Goal: Task Accomplishment & Management: Complete application form

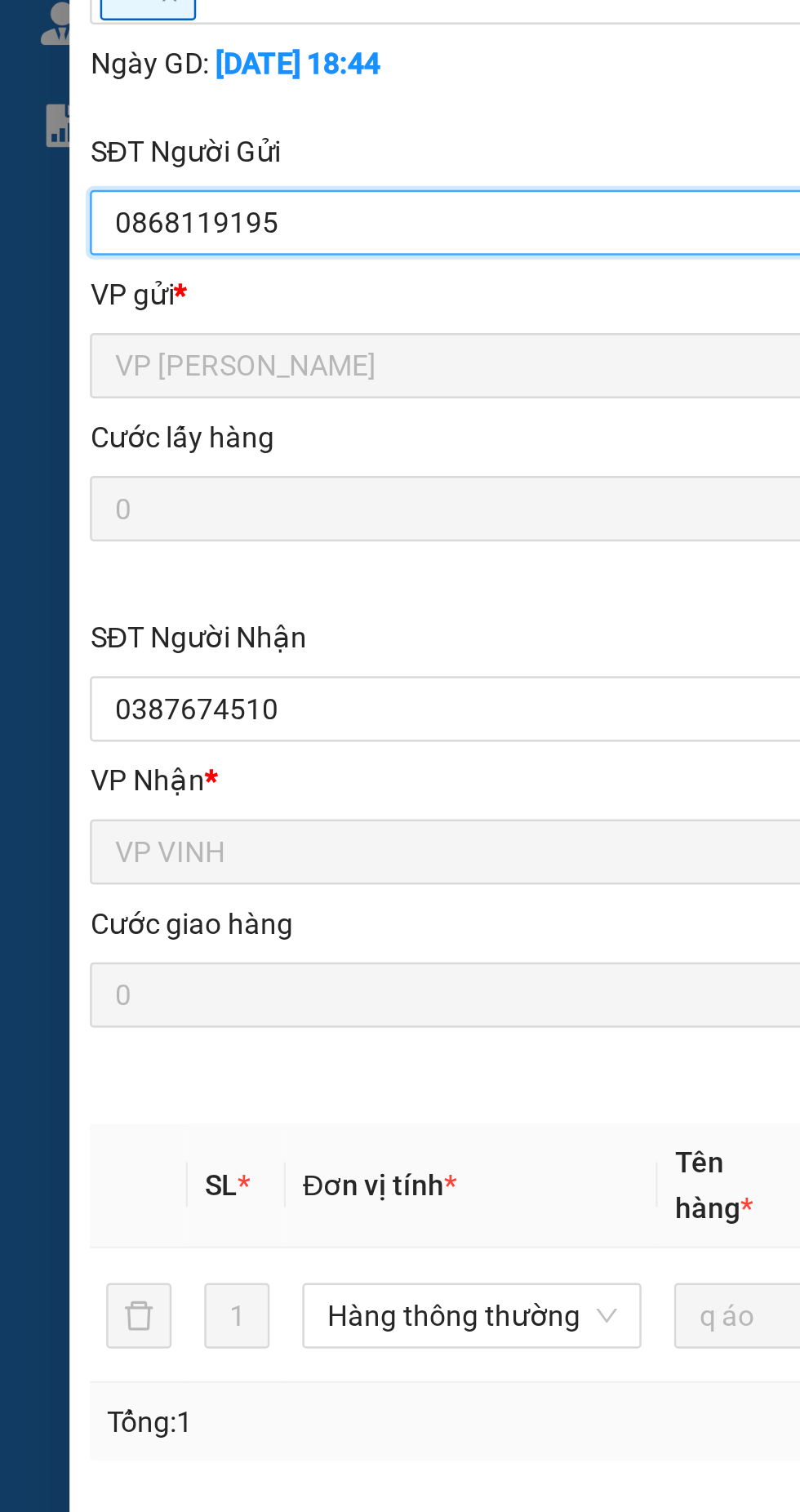
type input "0868119195"
type input "0387674510"
type input "công nguyễn"
checkbox input "true"
type input "bến xe mới"
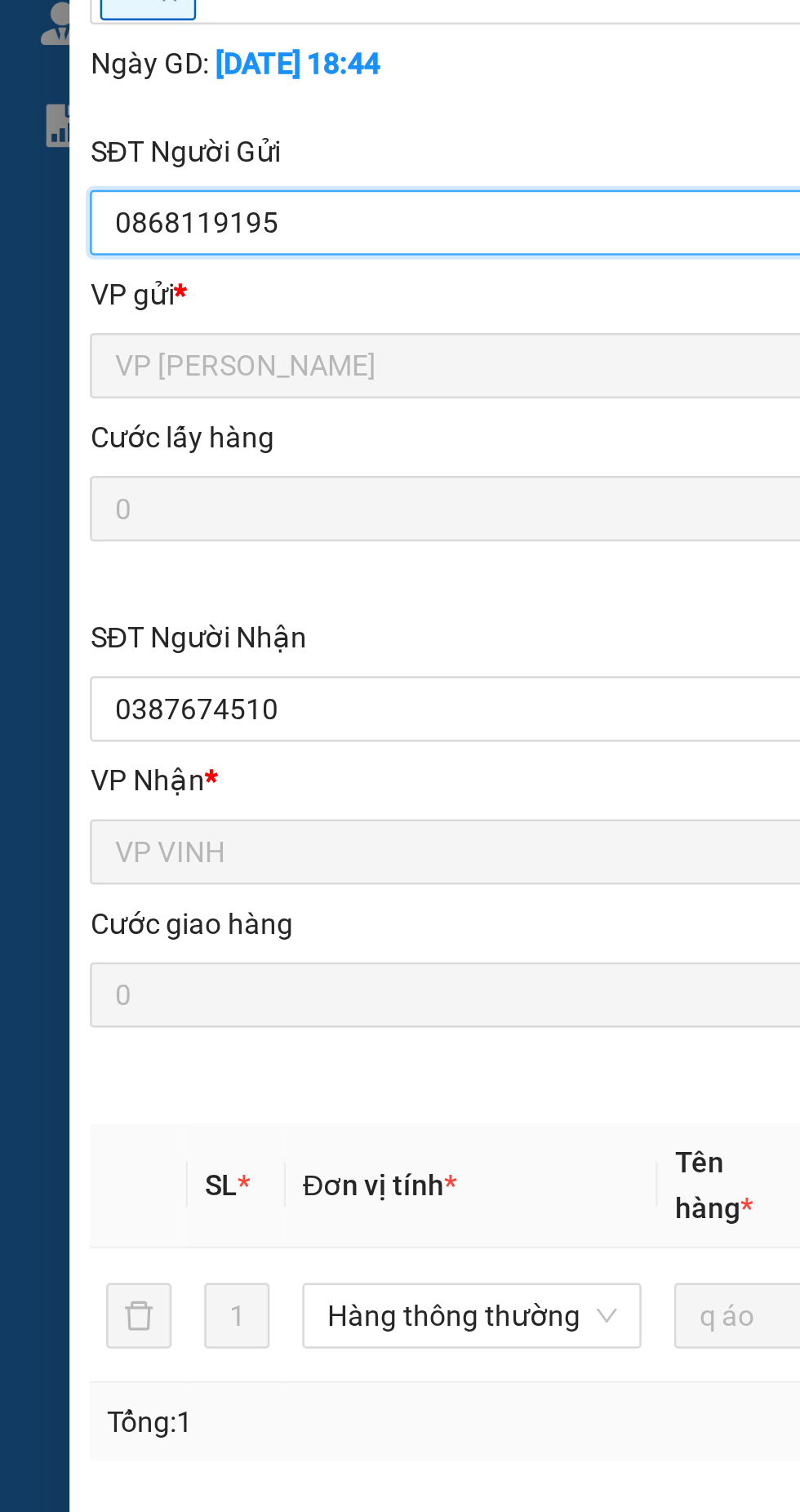
type input "0"
type input "40.000"
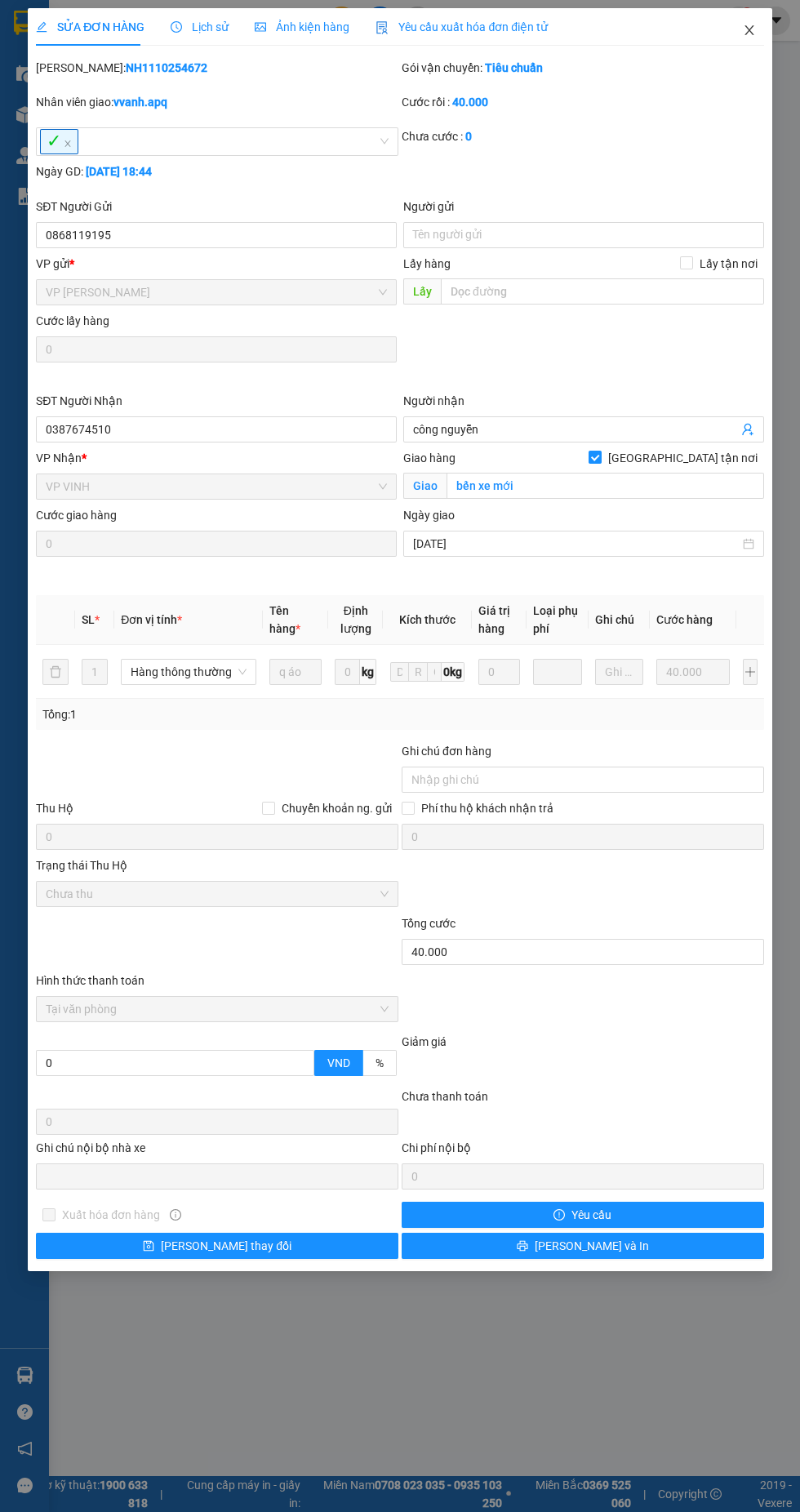
click at [749, 30] on icon "close" at bounding box center [749, 30] width 9 height 10
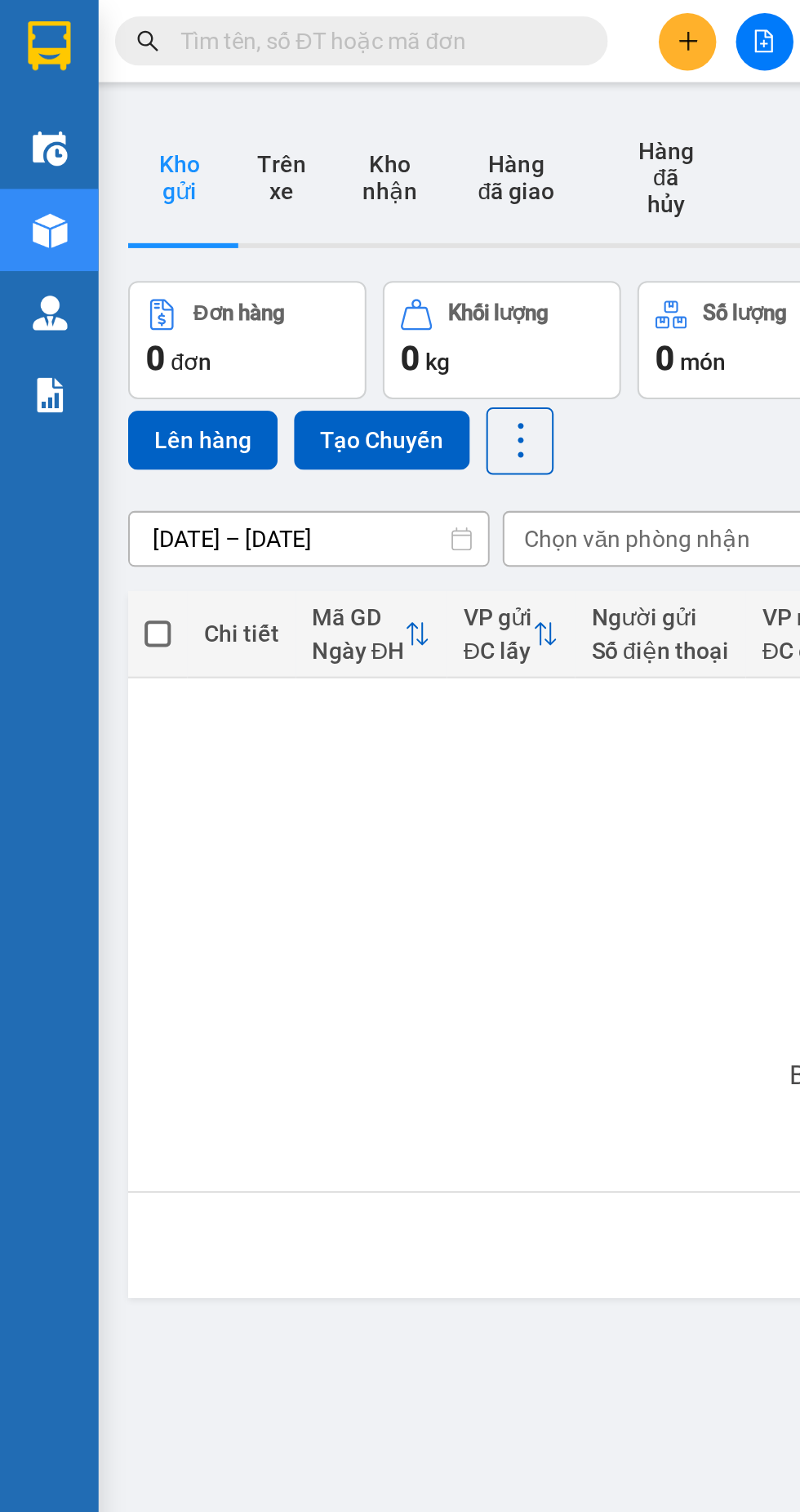
click at [21, 19] on img at bounding box center [25, 23] width 21 height 25
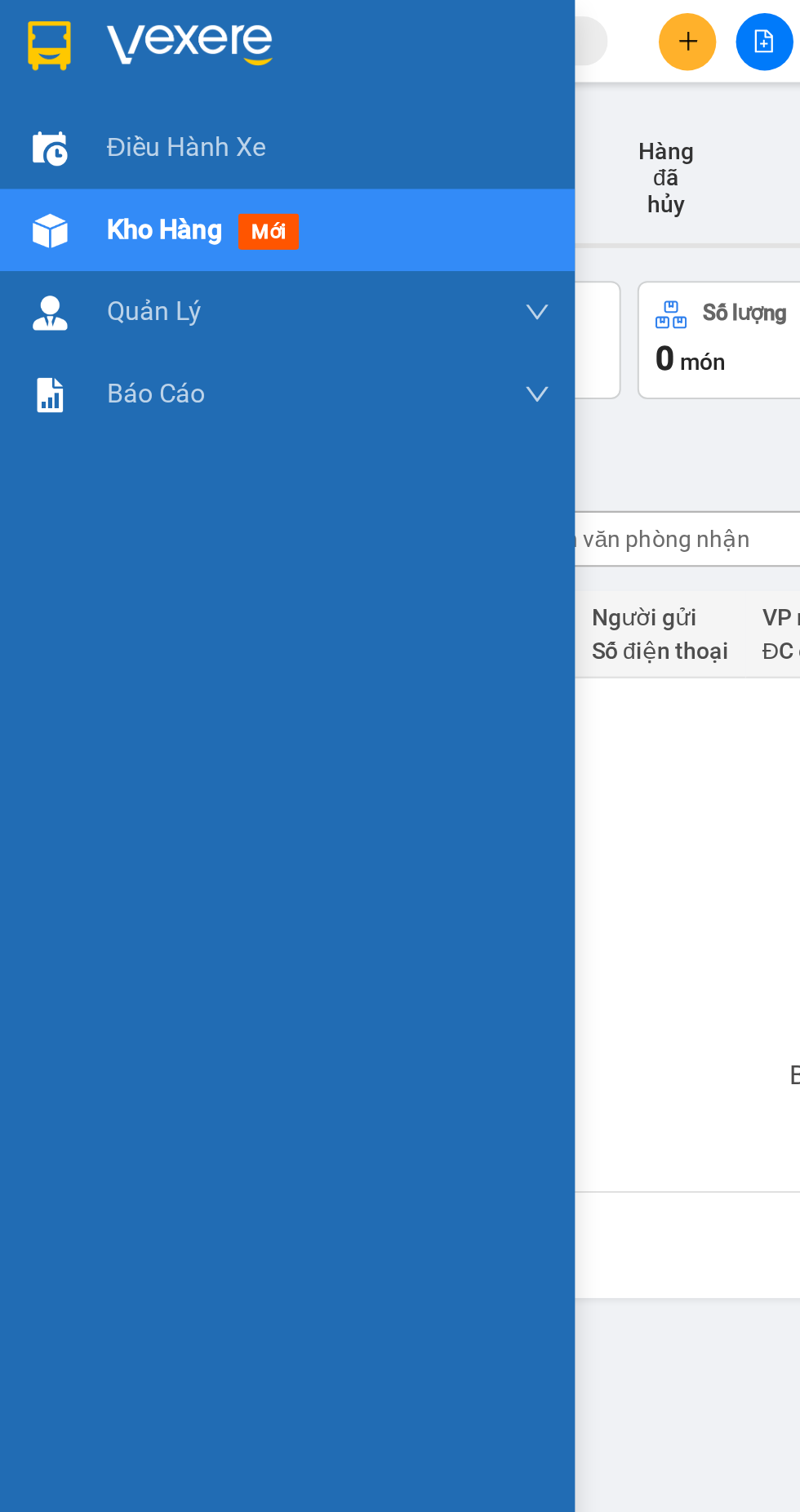
click at [81, 69] on span "Điều hành xe" at bounding box center [93, 72] width 79 height 20
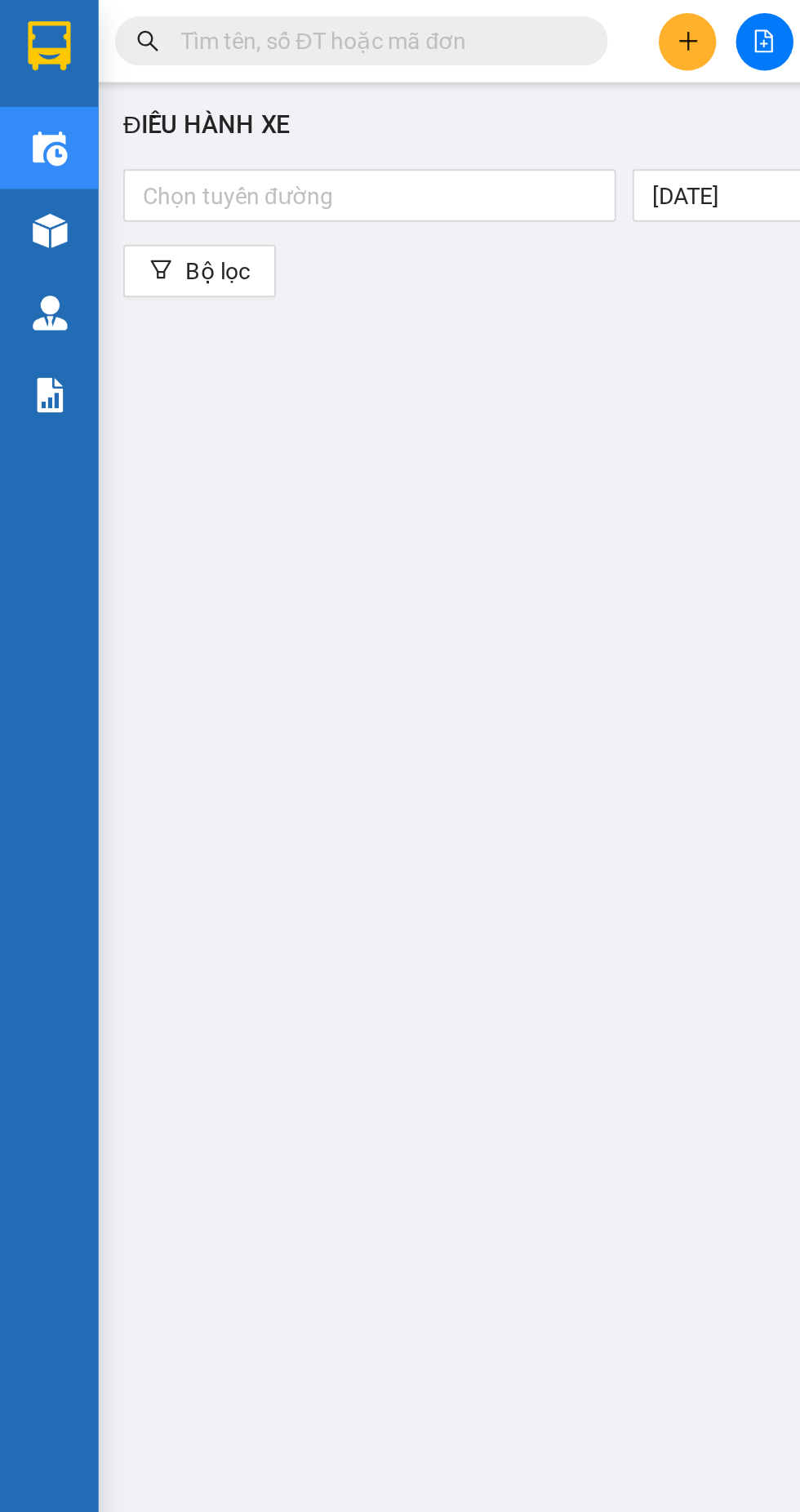
click at [221, 95] on div at bounding box center [183, 97] width 237 height 19
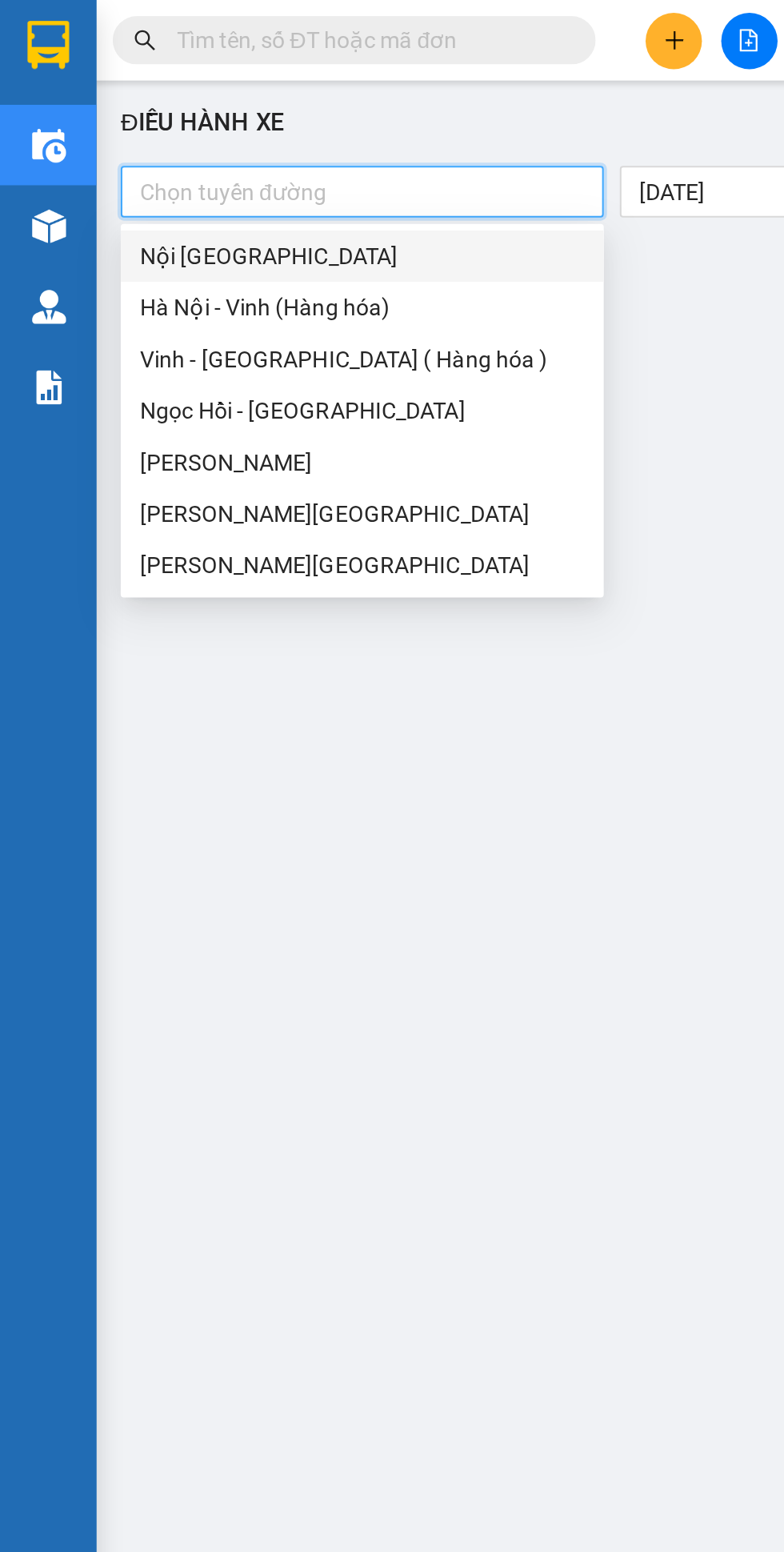
click at [164, 179] on div "Vinh - Hà Nội ( Hàng hóa )" at bounding box center [181, 178] width 221 height 17
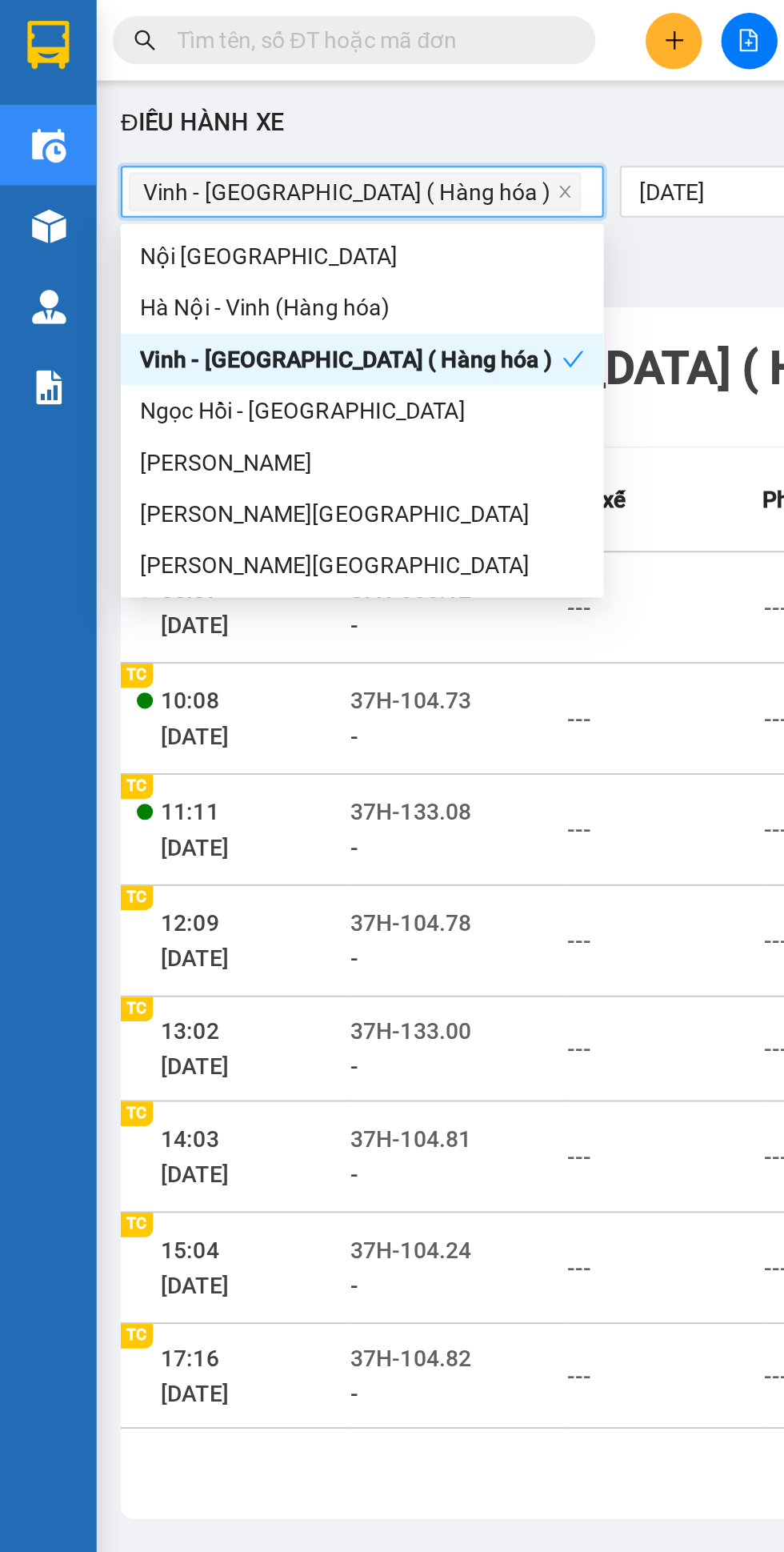
click at [343, 131] on div "Bộ lọc" at bounding box center [416, 132] width 712 height 26
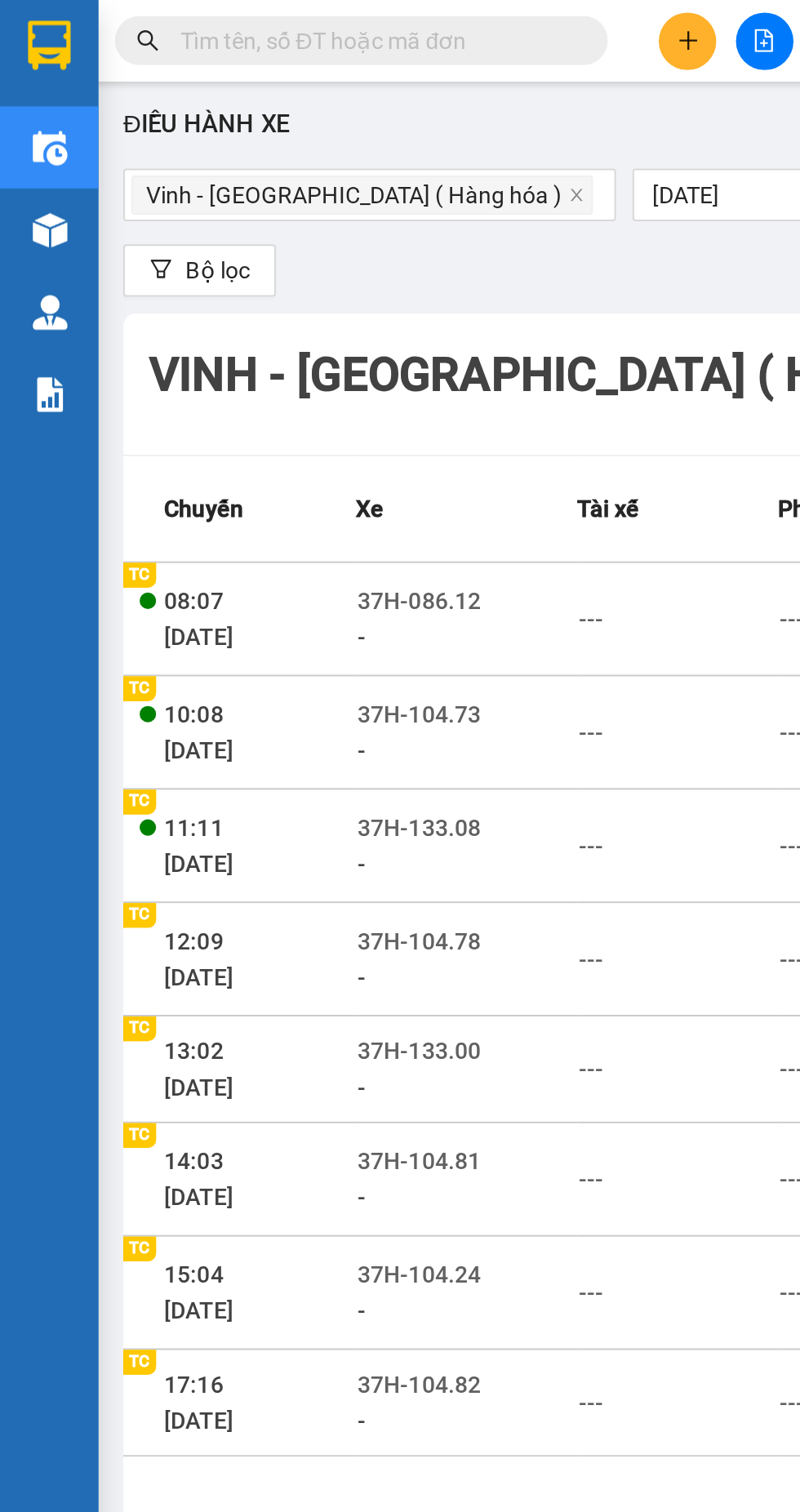
click at [341, 20] on icon "plus" at bounding box center [341, 19] width 9 height 1
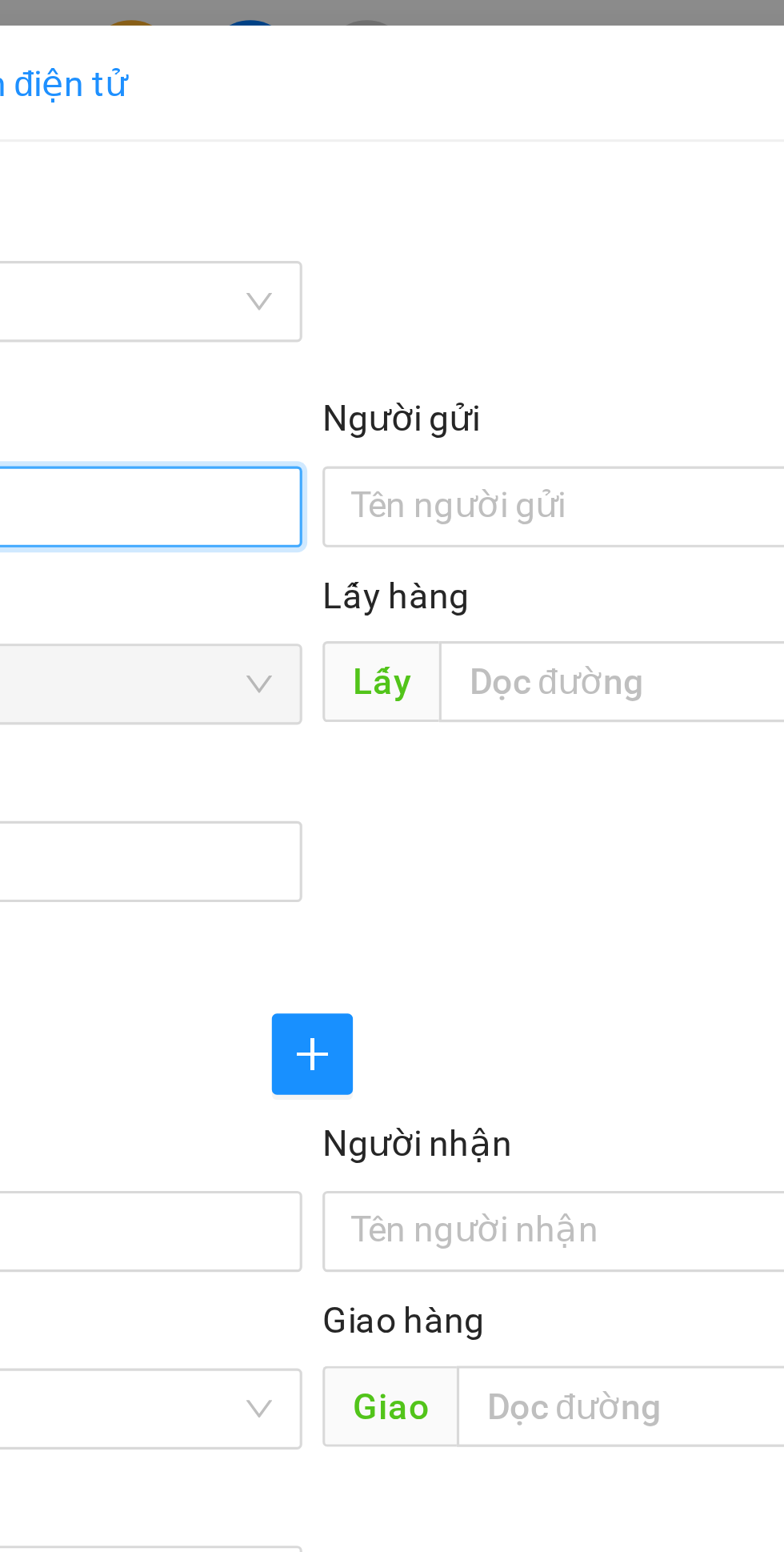
type input "0978389524"
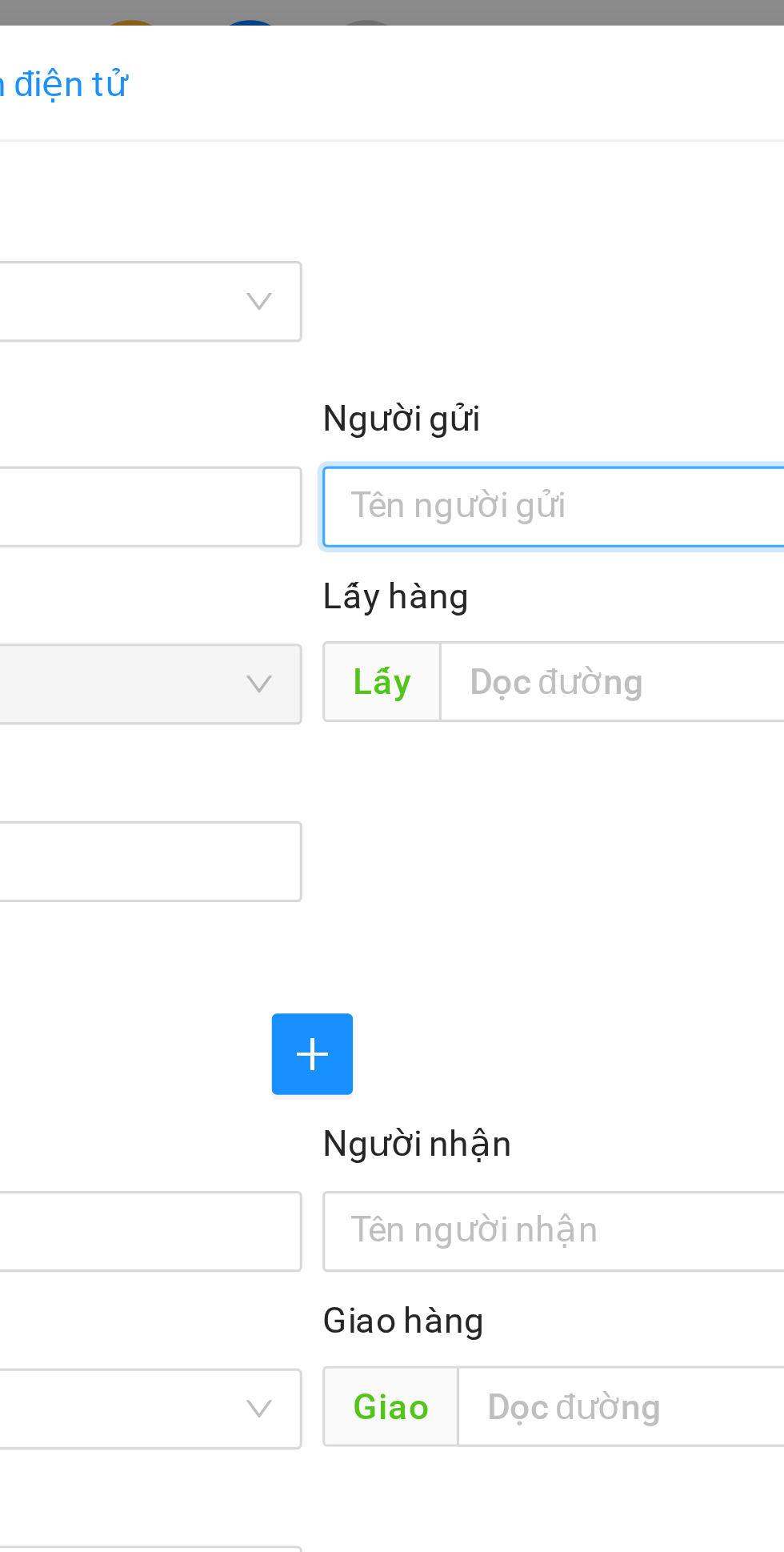
click at [471, 160] on input "Người gửi" at bounding box center [571, 160] width 354 height 26
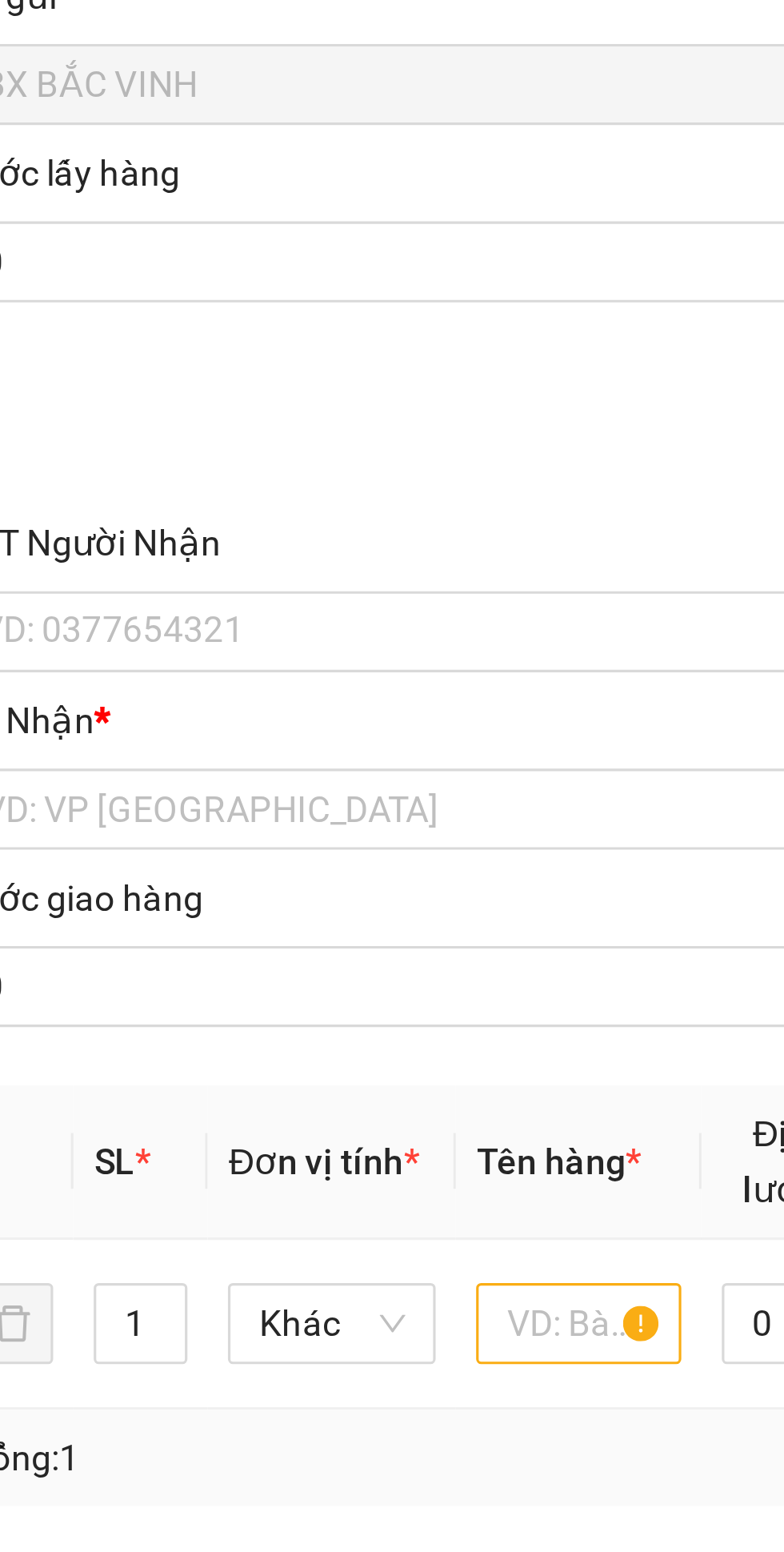
type input "C đào"
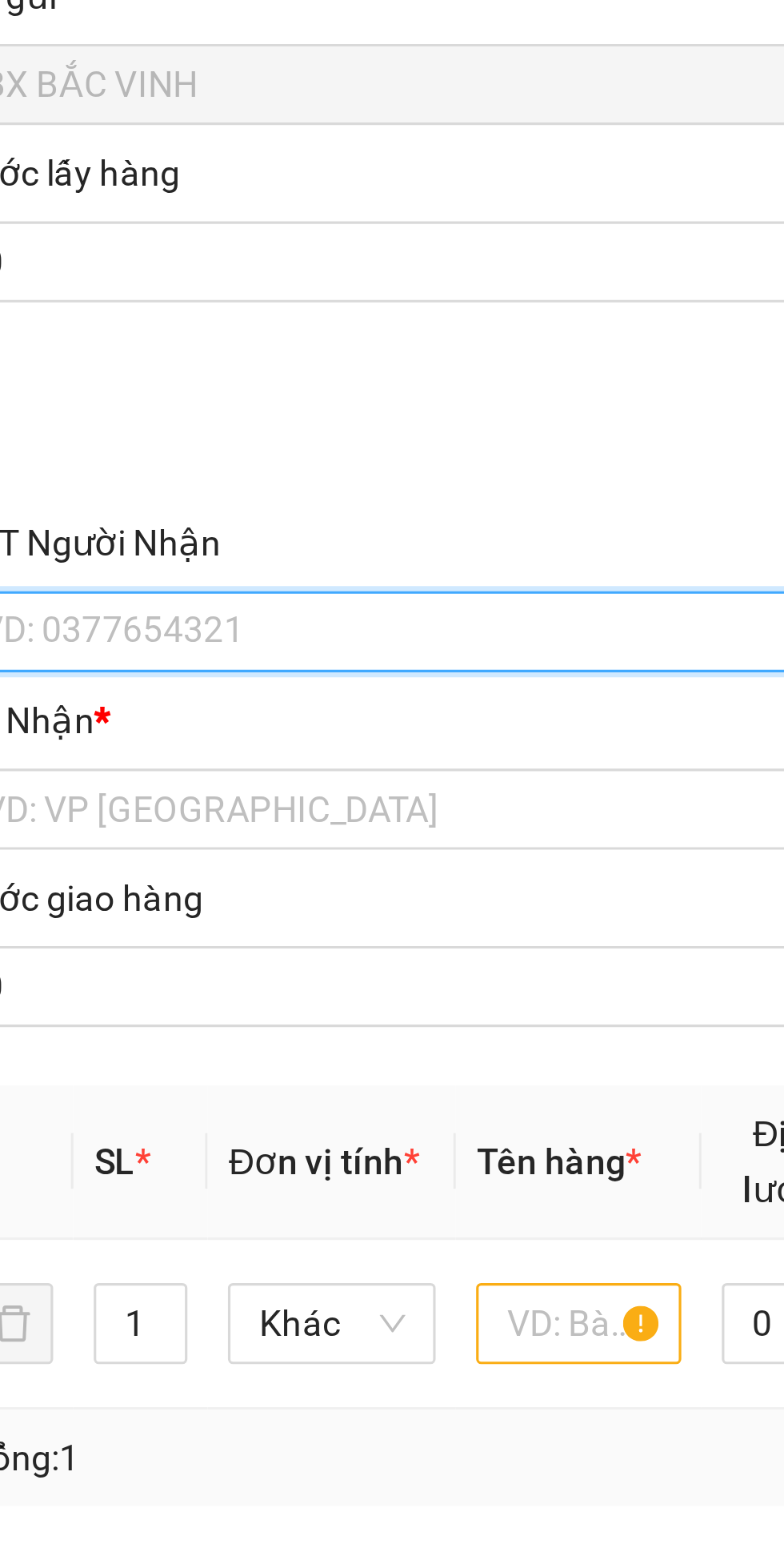
click at [151, 390] on input "SĐT Người Nhận" at bounding box center [212, 389] width 354 height 26
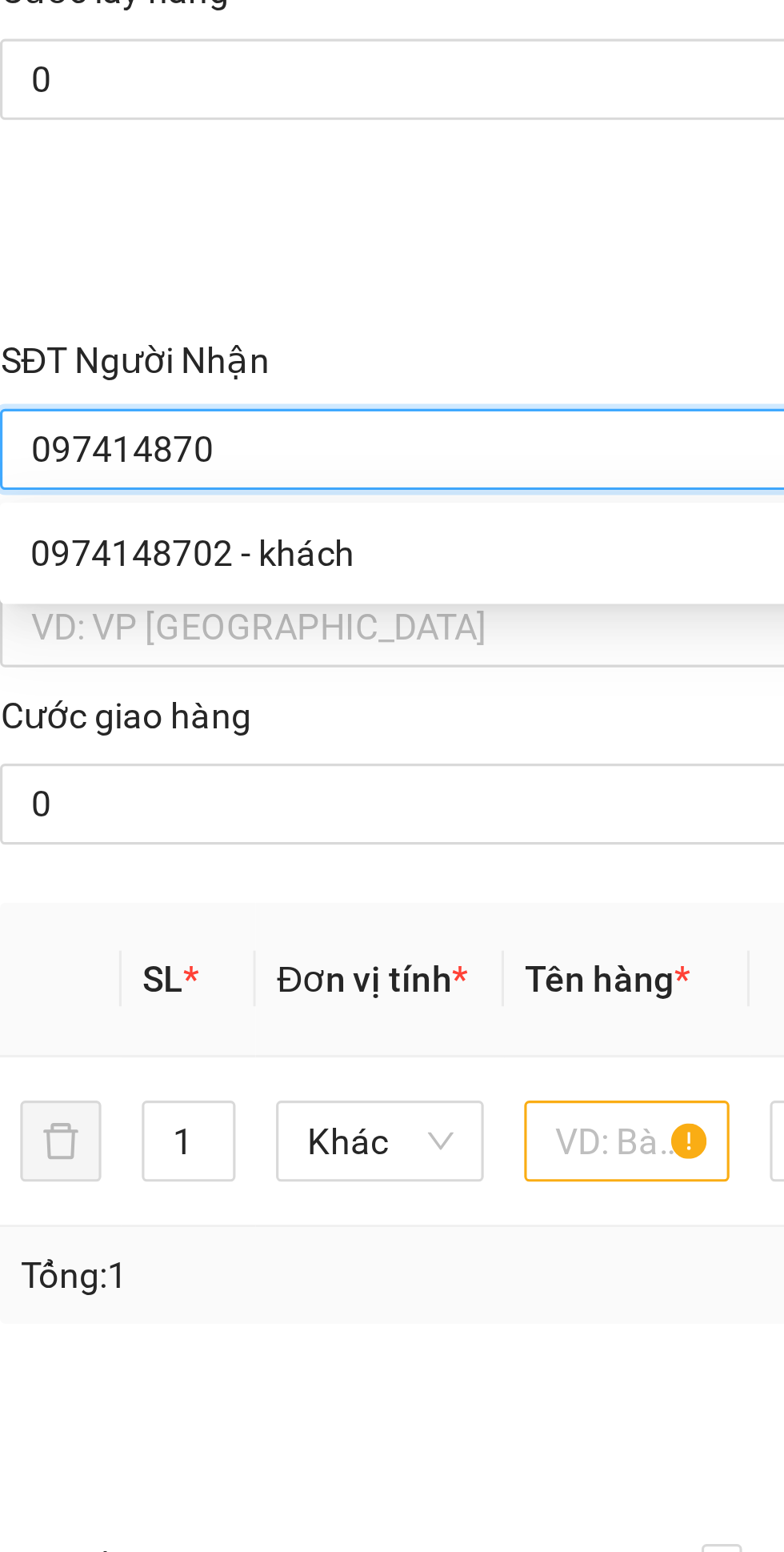
type input "0974148702"
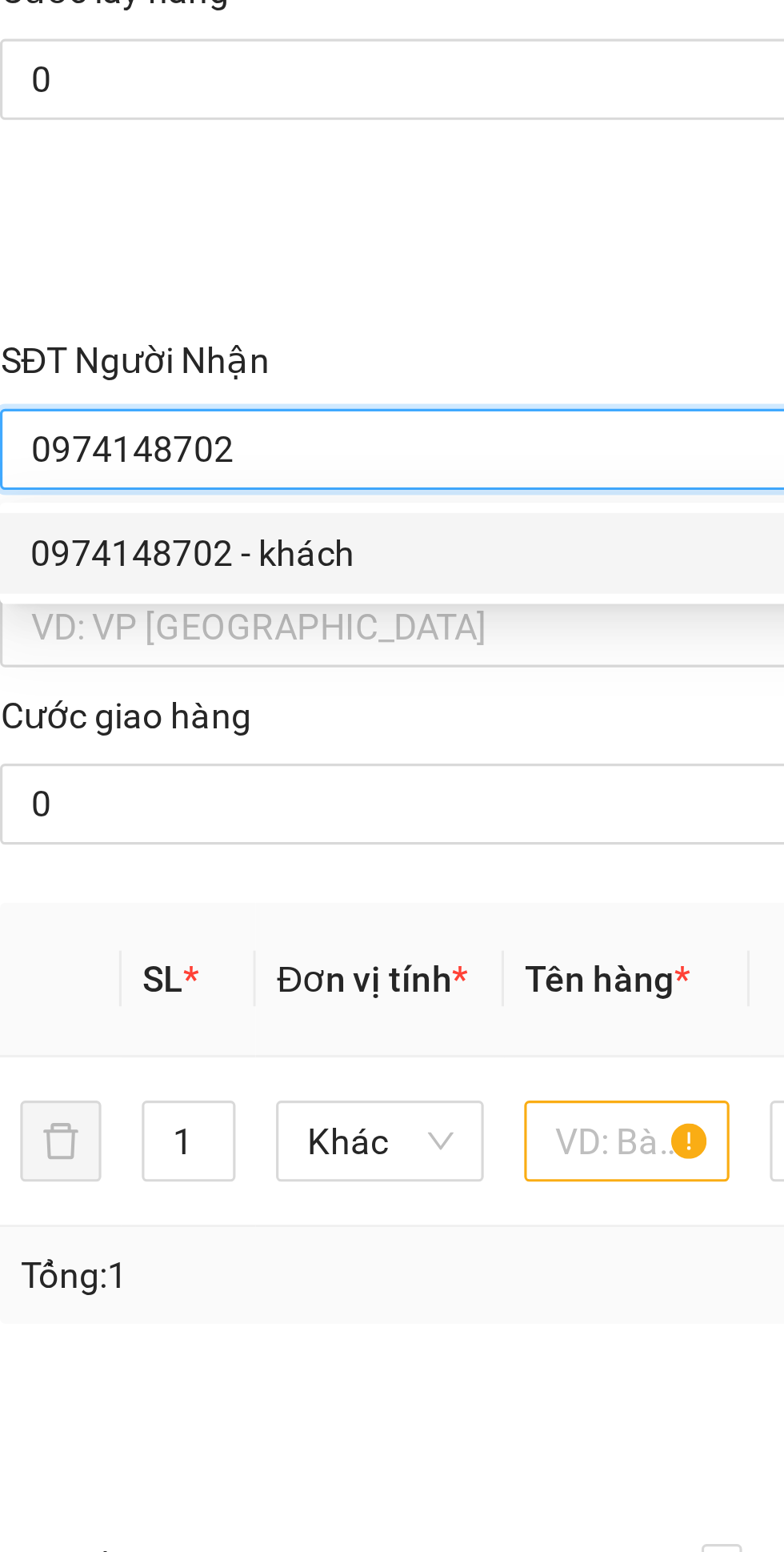
click at [94, 421] on div "0974148702 - khách" at bounding box center [212, 422] width 335 height 17
type input "khách"
type input "VP Nam Giang"
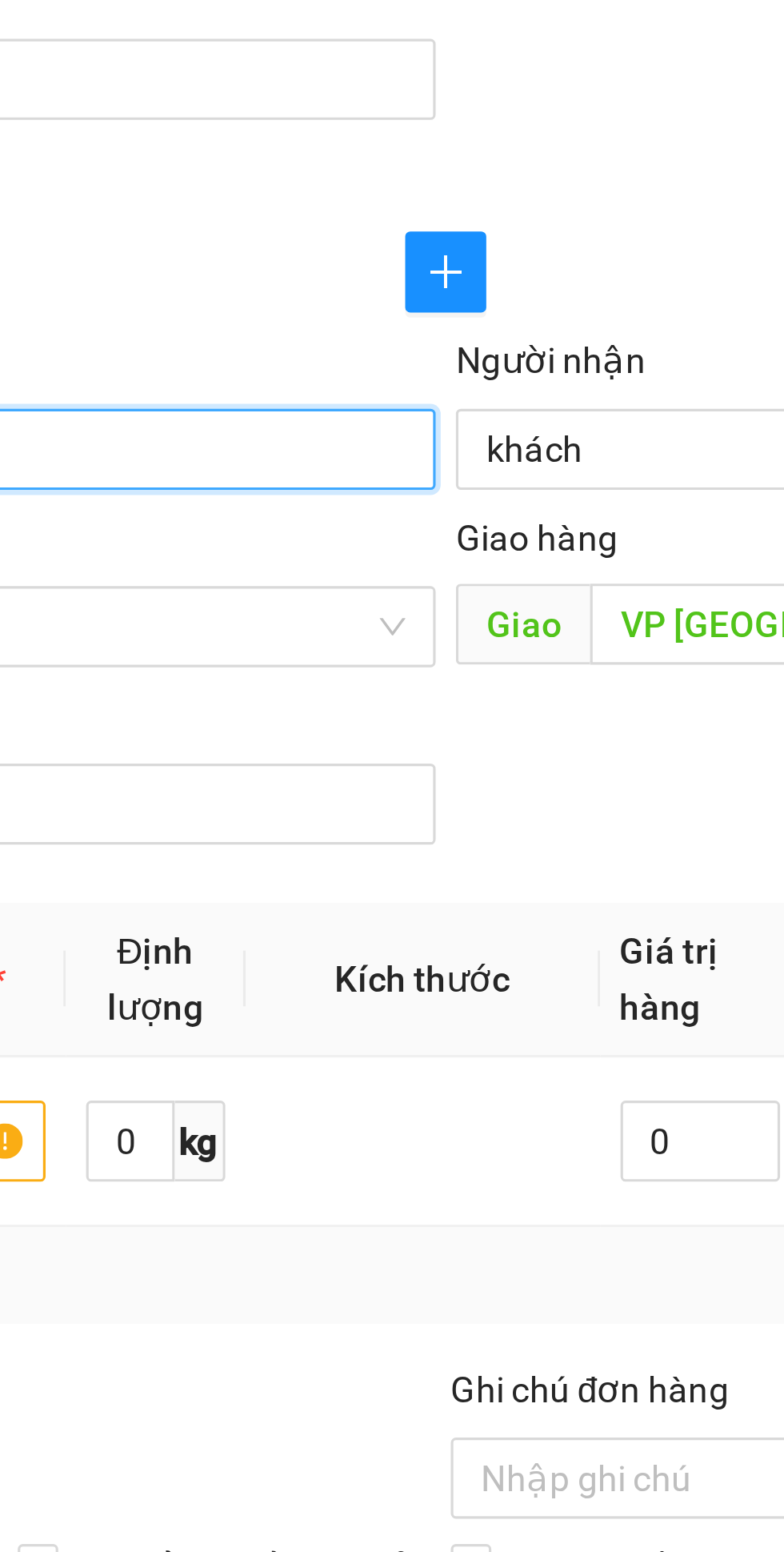
type input "0974148702"
click at [453, 388] on input "khách" at bounding box center [564, 389] width 319 height 17
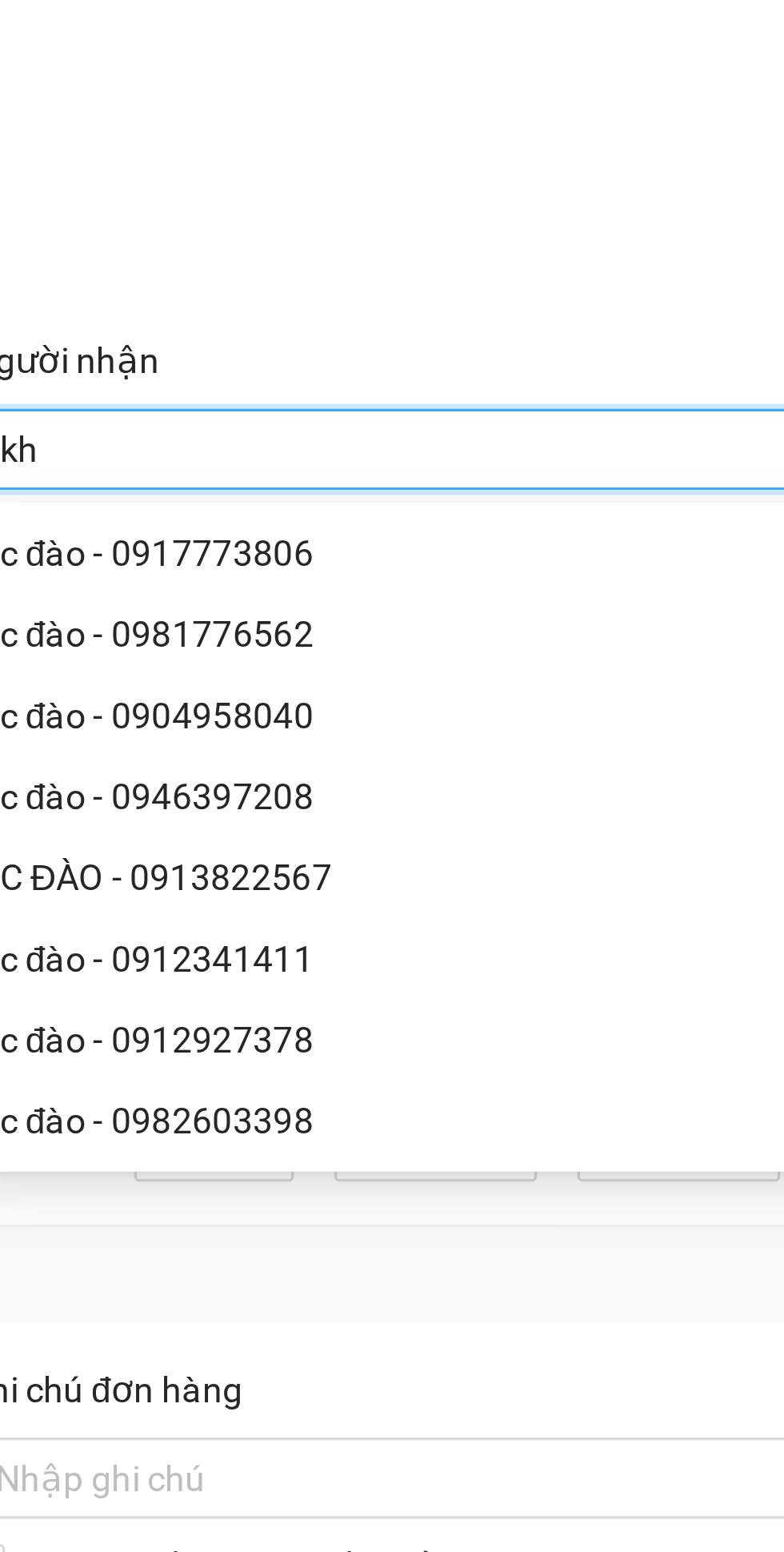
type input "k"
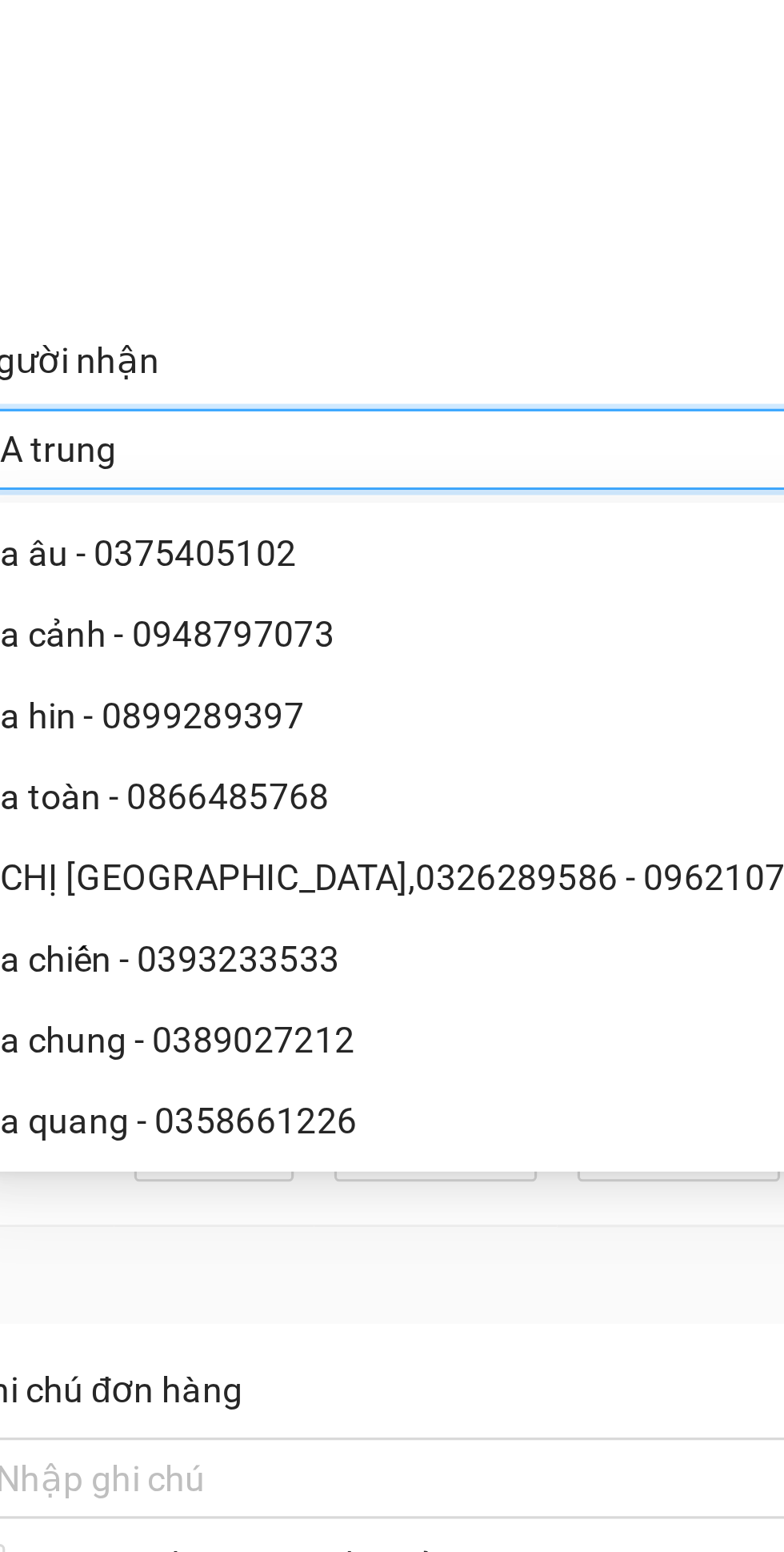
type input "A trung"
click at [570, 304] on div at bounding box center [392, 324] width 717 height 54
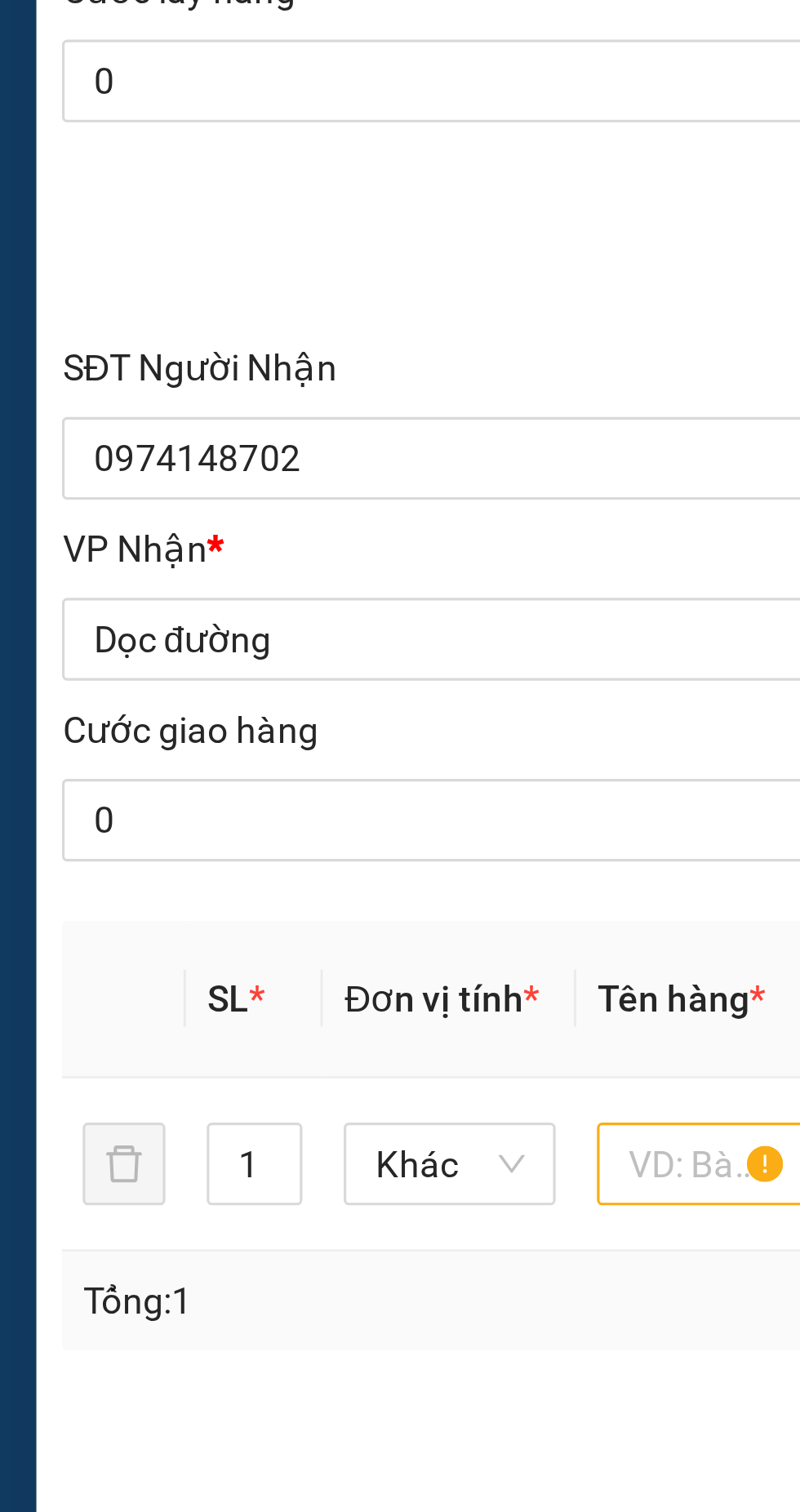
click at [154, 451] on span "Dọc đường" at bounding box center [216, 454] width 341 height 25
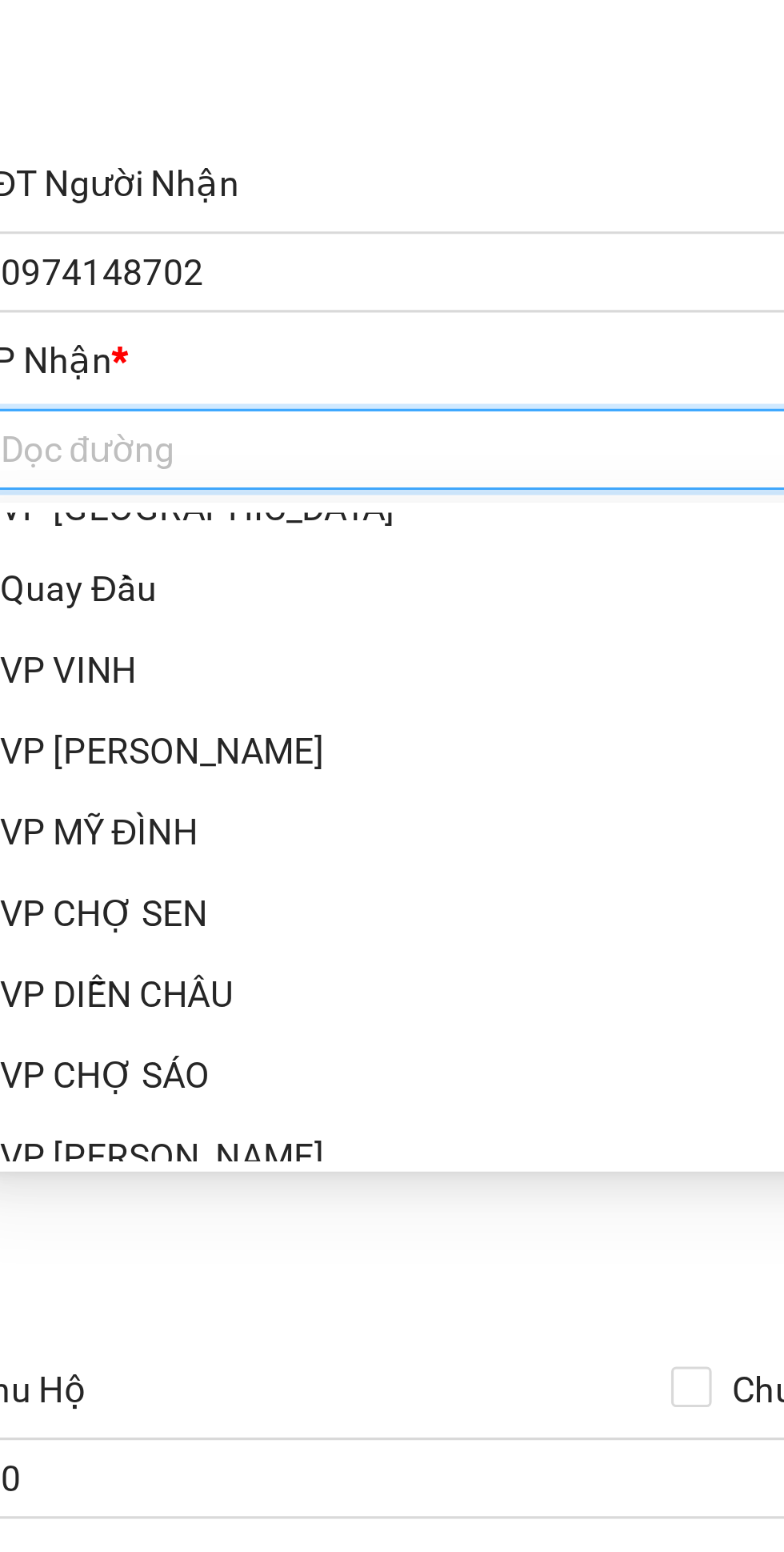
scroll to position [245, 0]
click at [92, 538] on div "VP [PERSON_NAME]" at bounding box center [212, 540] width 335 height 17
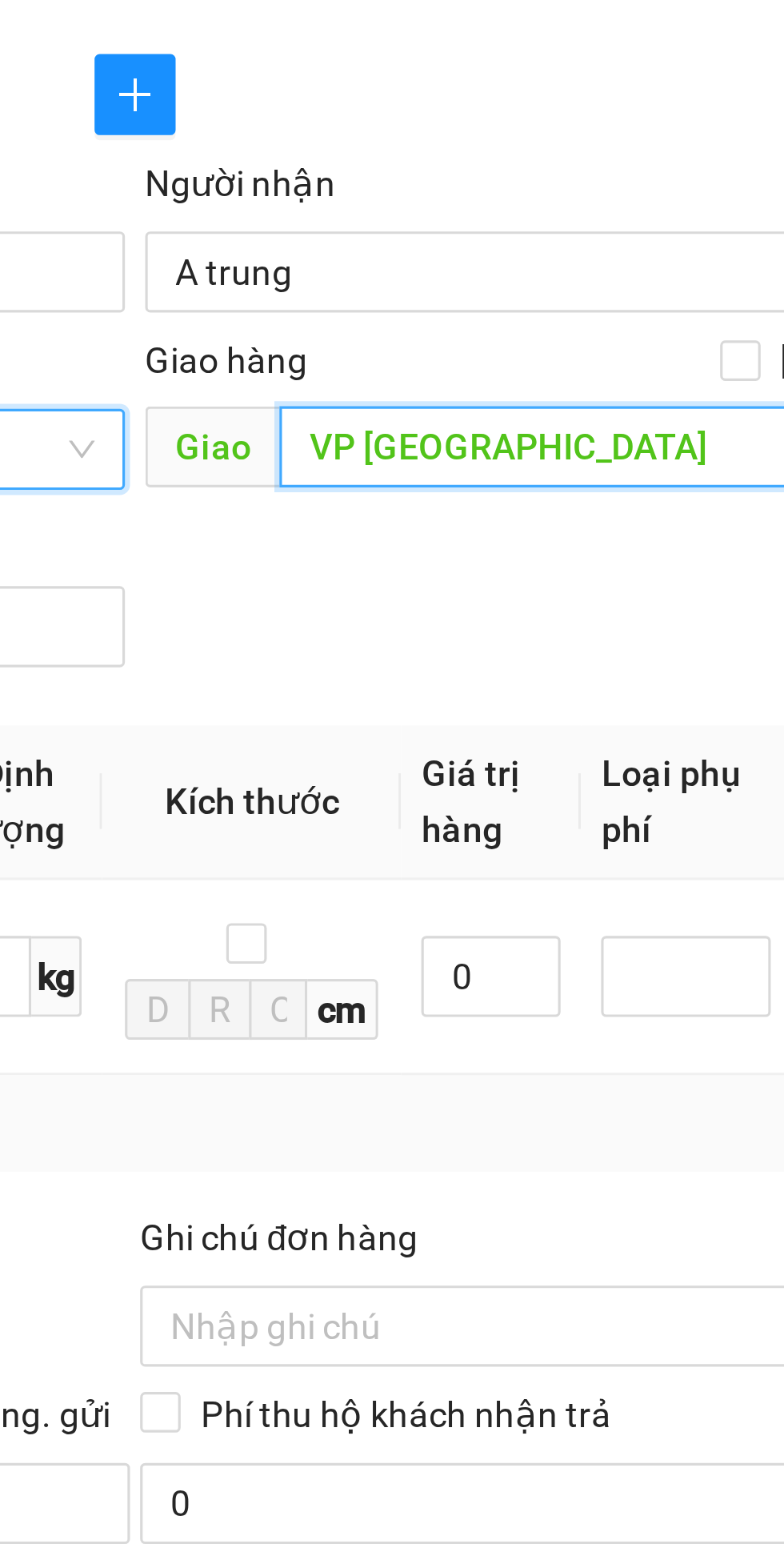
click at [529, 449] on input "VP Nam Giang" at bounding box center [594, 444] width 311 height 26
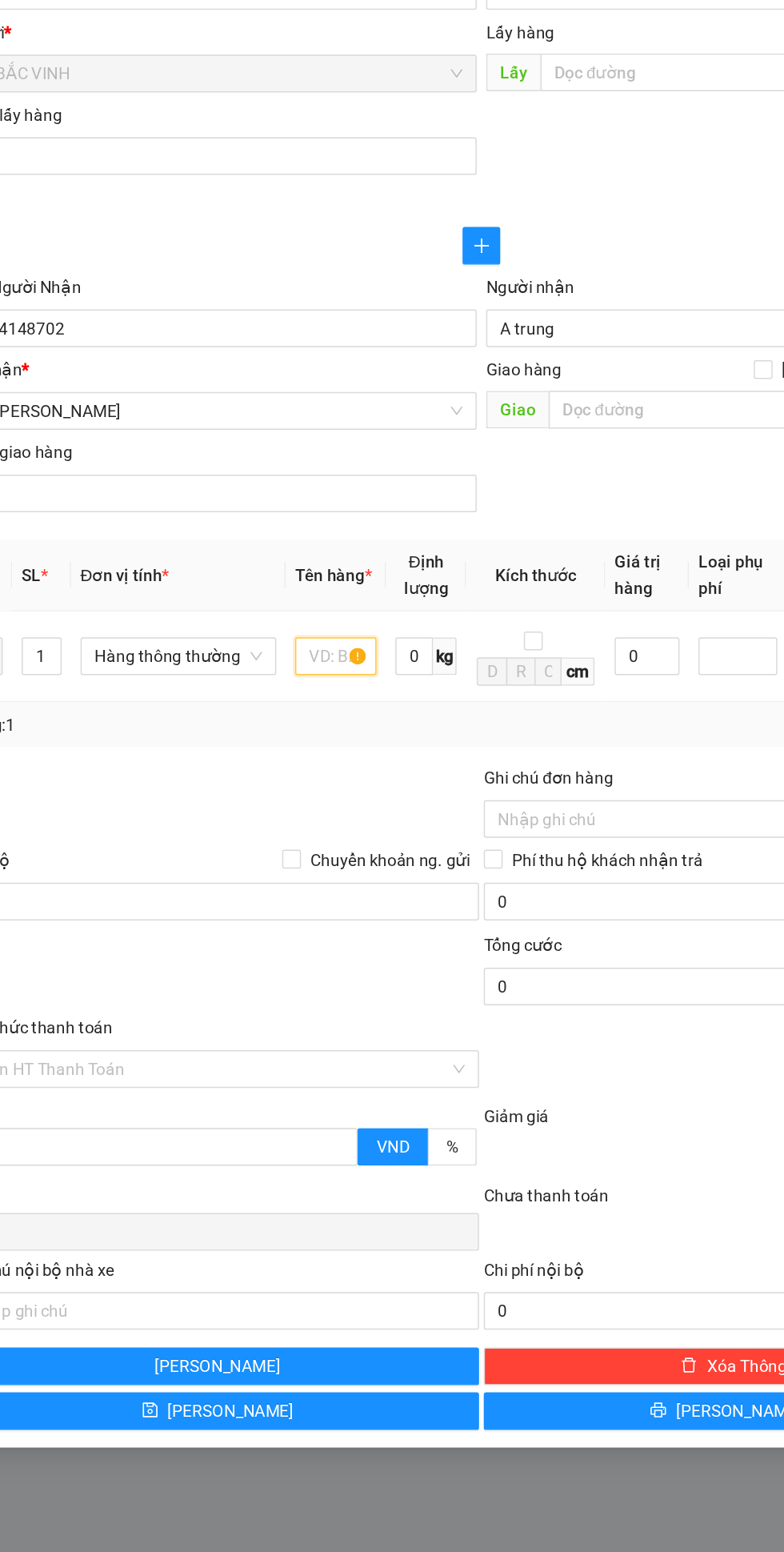
click at [284, 617] on input "text" at bounding box center [293, 612] width 55 height 26
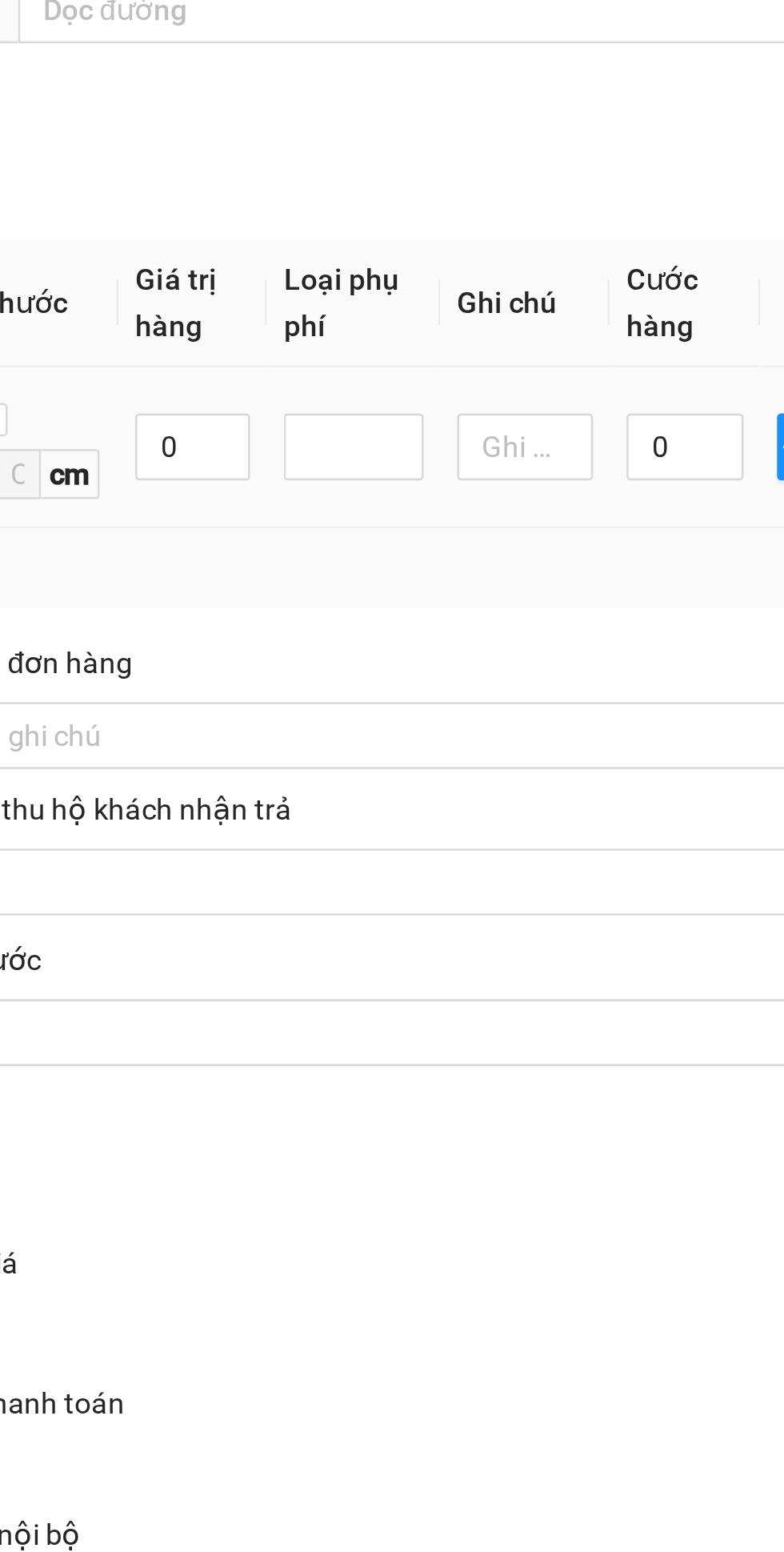
scroll to position [0, 0]
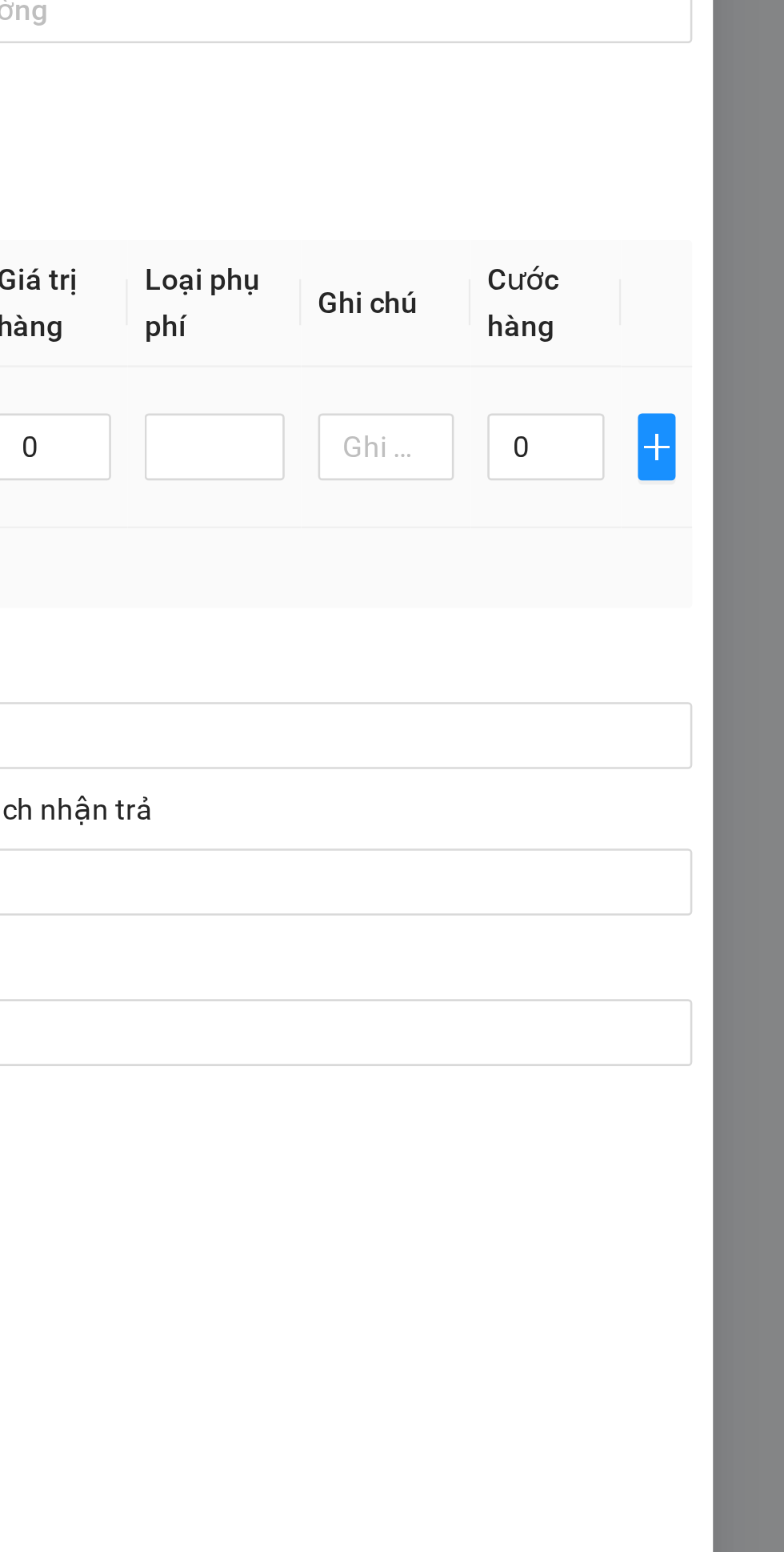
type input "Chìa khoá"
click at [692, 616] on input "0" at bounding box center [693, 612] width 45 height 26
type input "3"
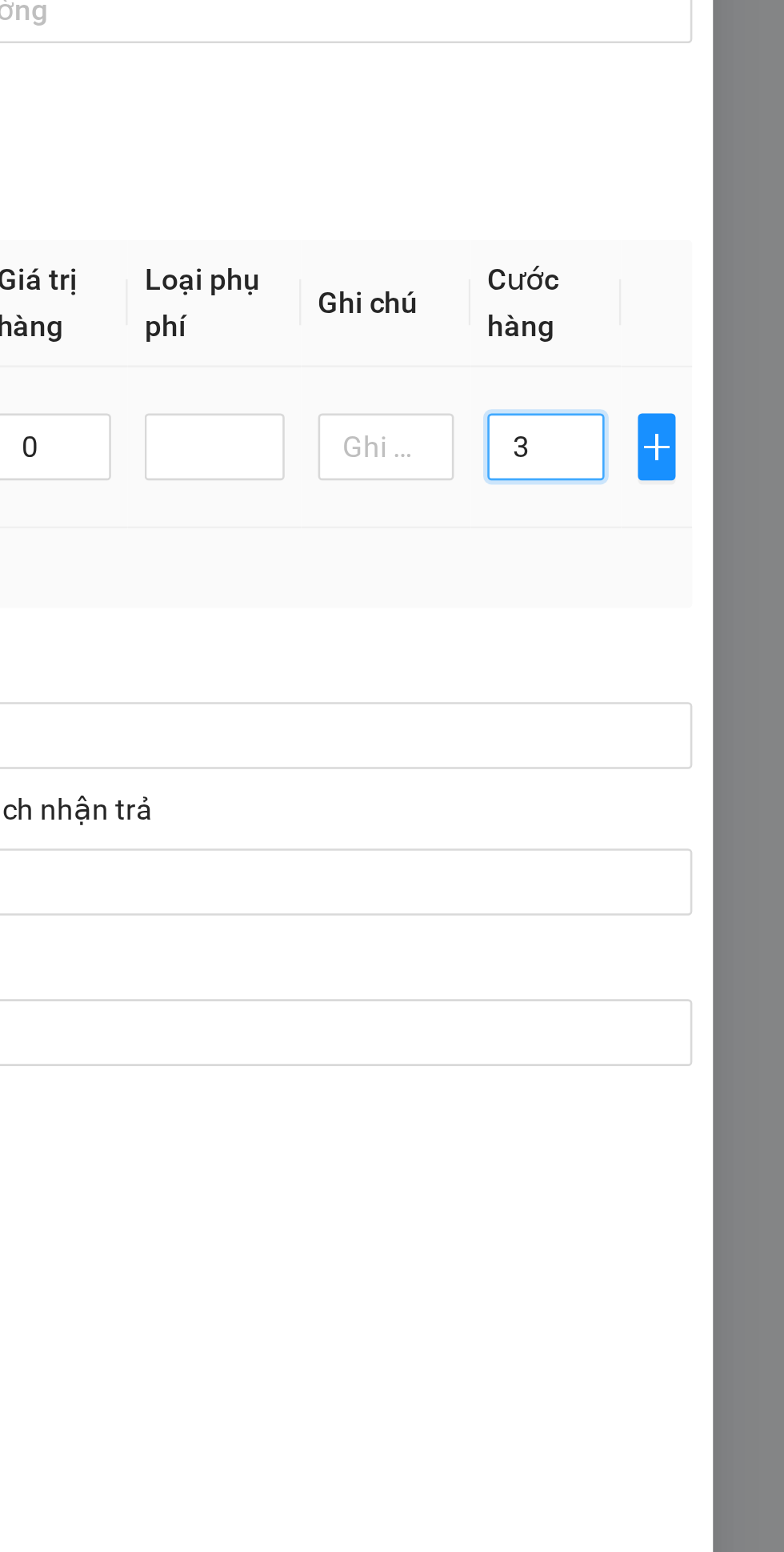
type input "30"
click at [672, 643] on td "30" at bounding box center [693, 611] width 58 height 61
type input "30.000"
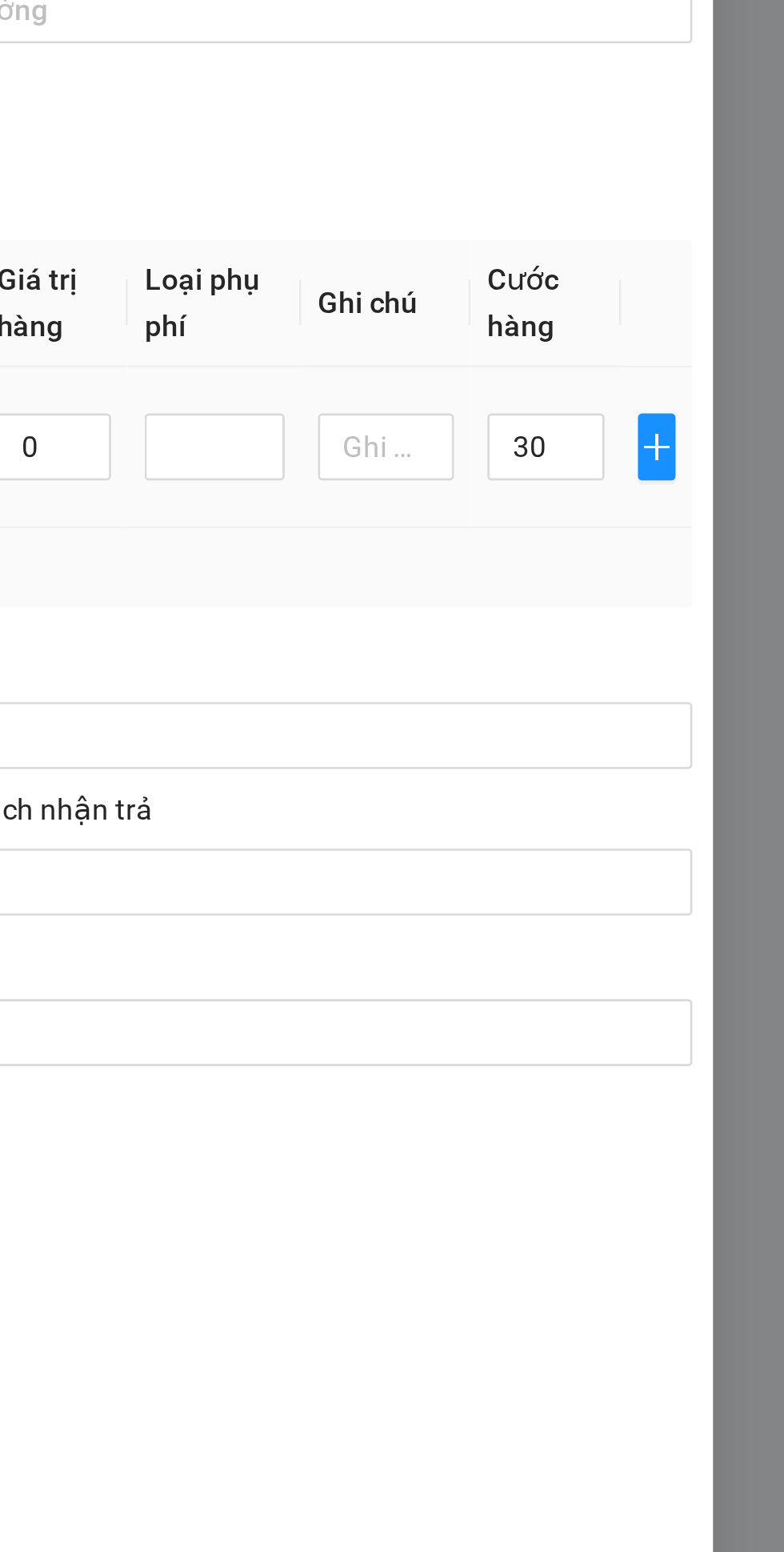
type input "30.000"
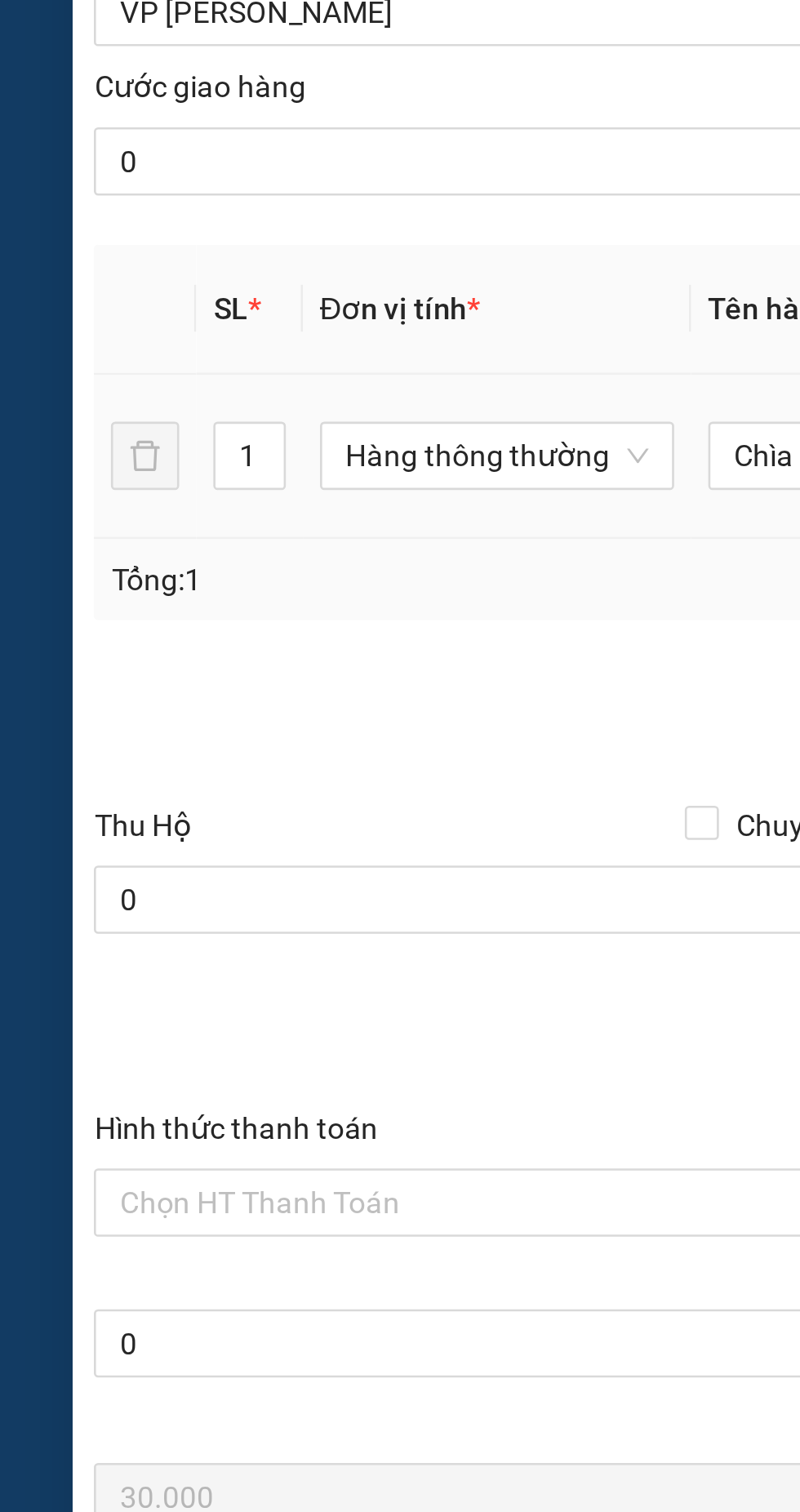
click at [126, 911] on input "Hình thức thanh toán" at bounding box center [212, 910] width 332 height 25
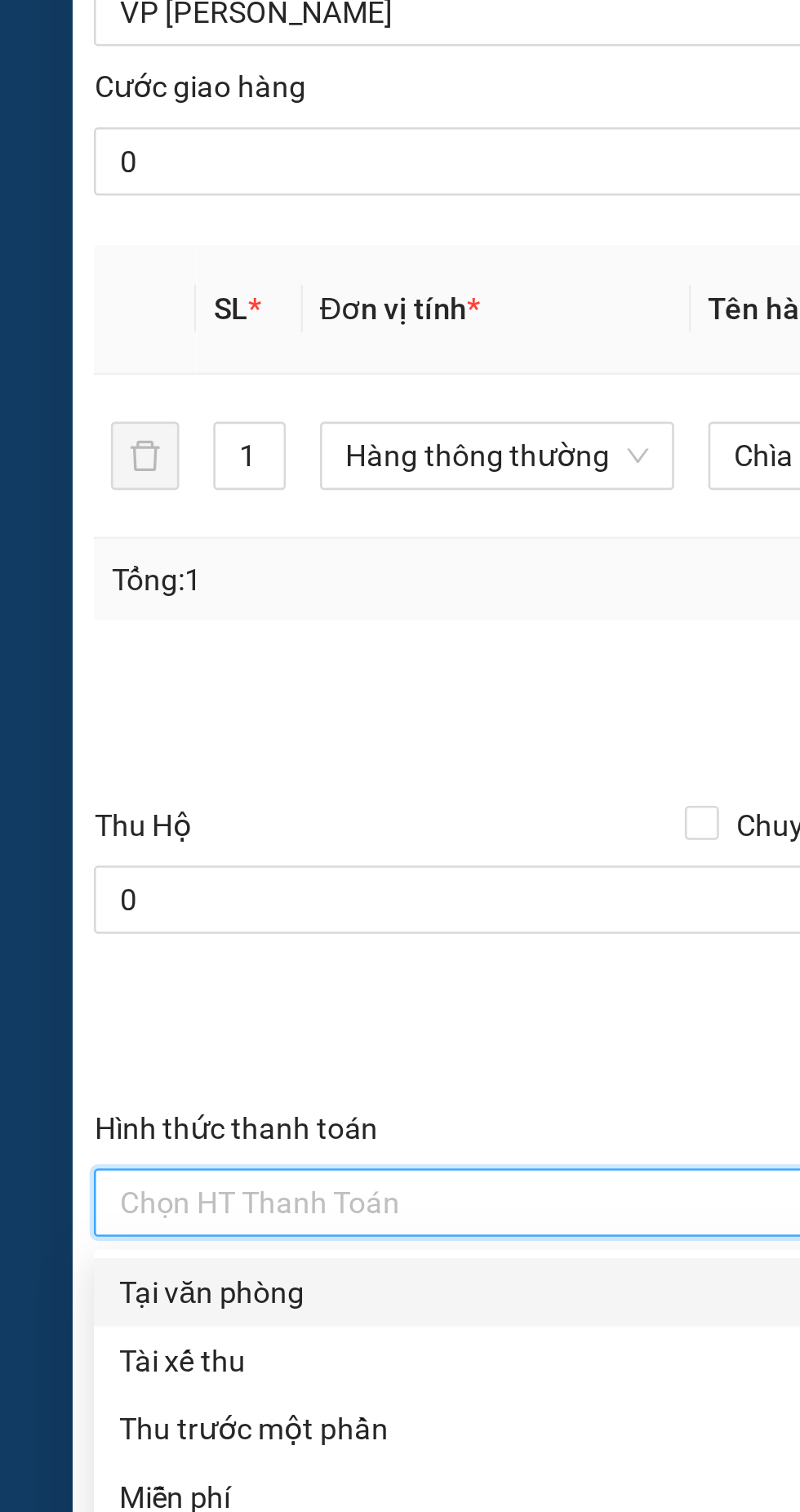
click at [111, 942] on div "Tại văn phòng" at bounding box center [217, 943] width 343 height 18
type input "0"
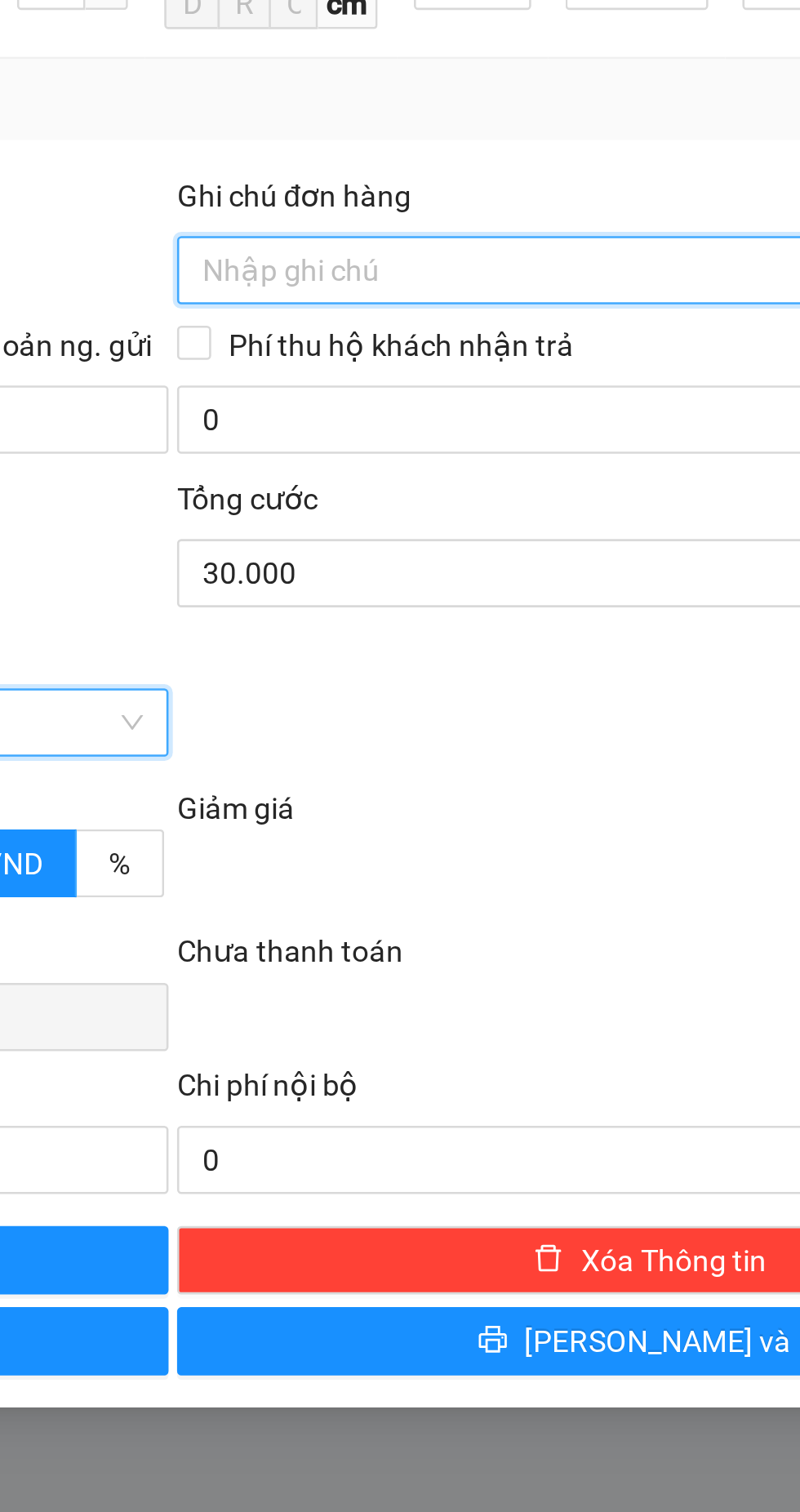
click at [495, 735] on input "Ghi chú đơn hàng" at bounding box center [583, 736] width 363 height 26
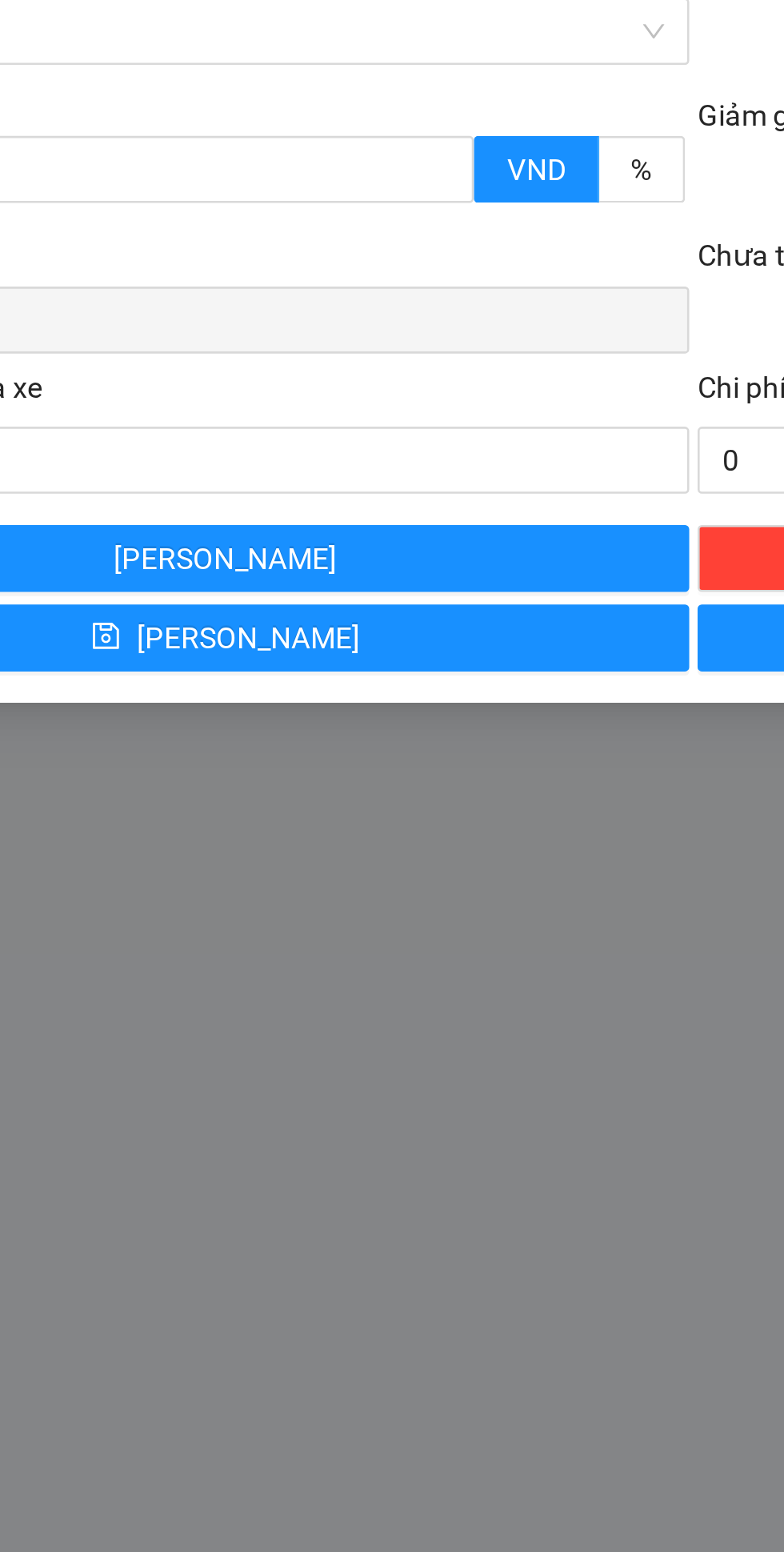
type input "Hàng cần gấp,kh nhận trong bến xe nước ngầm"
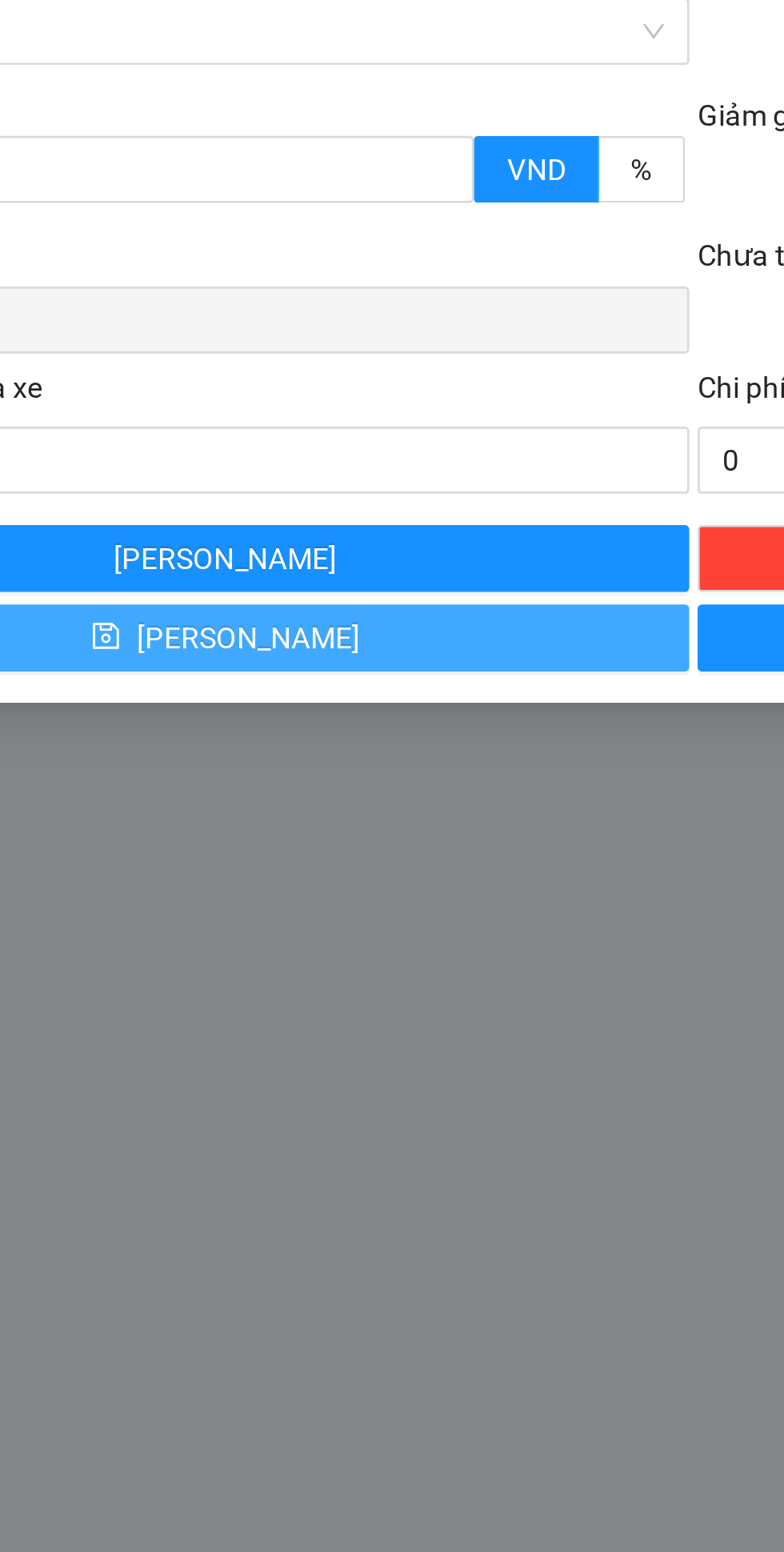
click at [220, 1121] on span "Lưu" at bounding box center [221, 1124] width 86 height 17
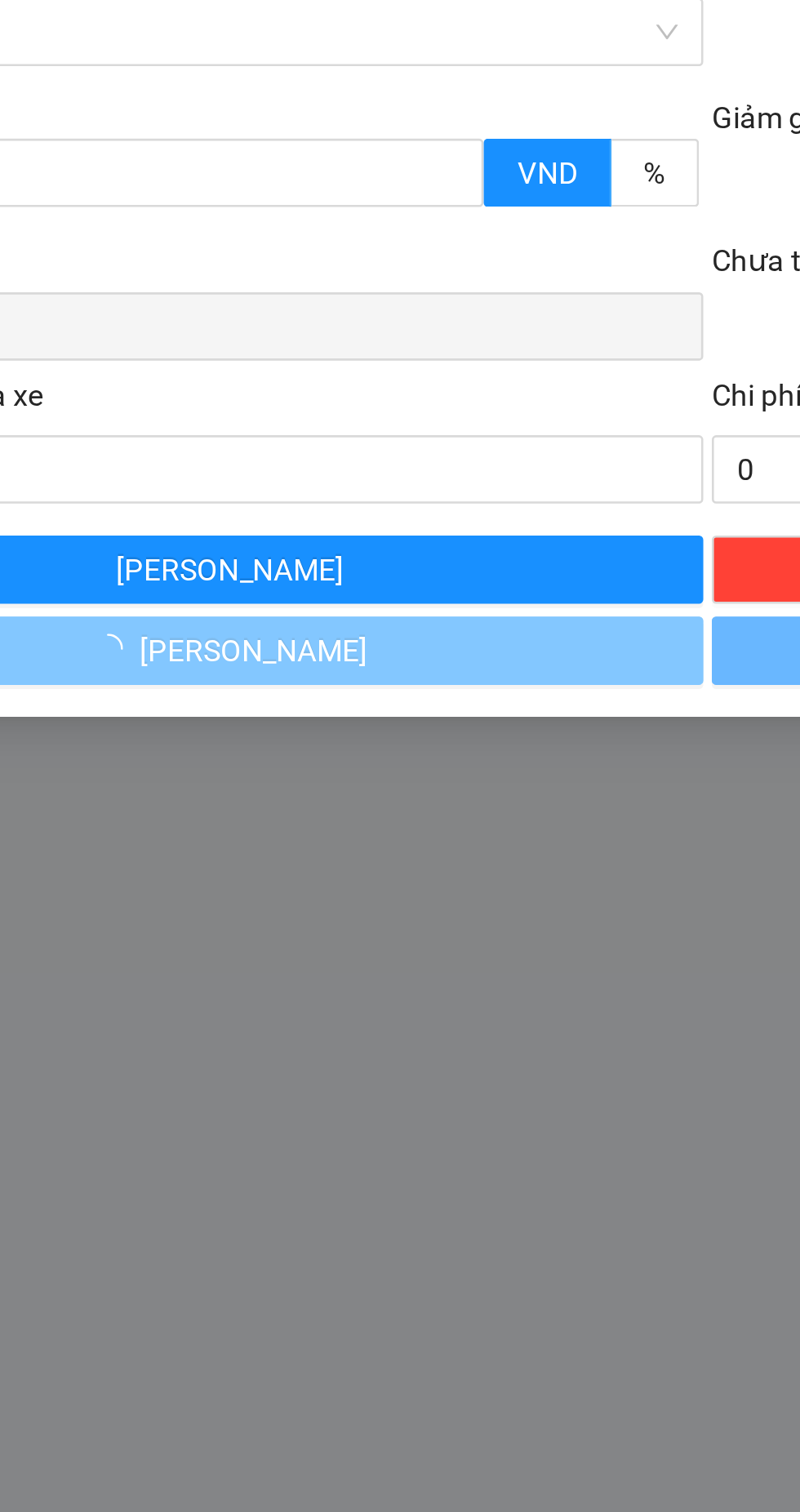
type input "0"
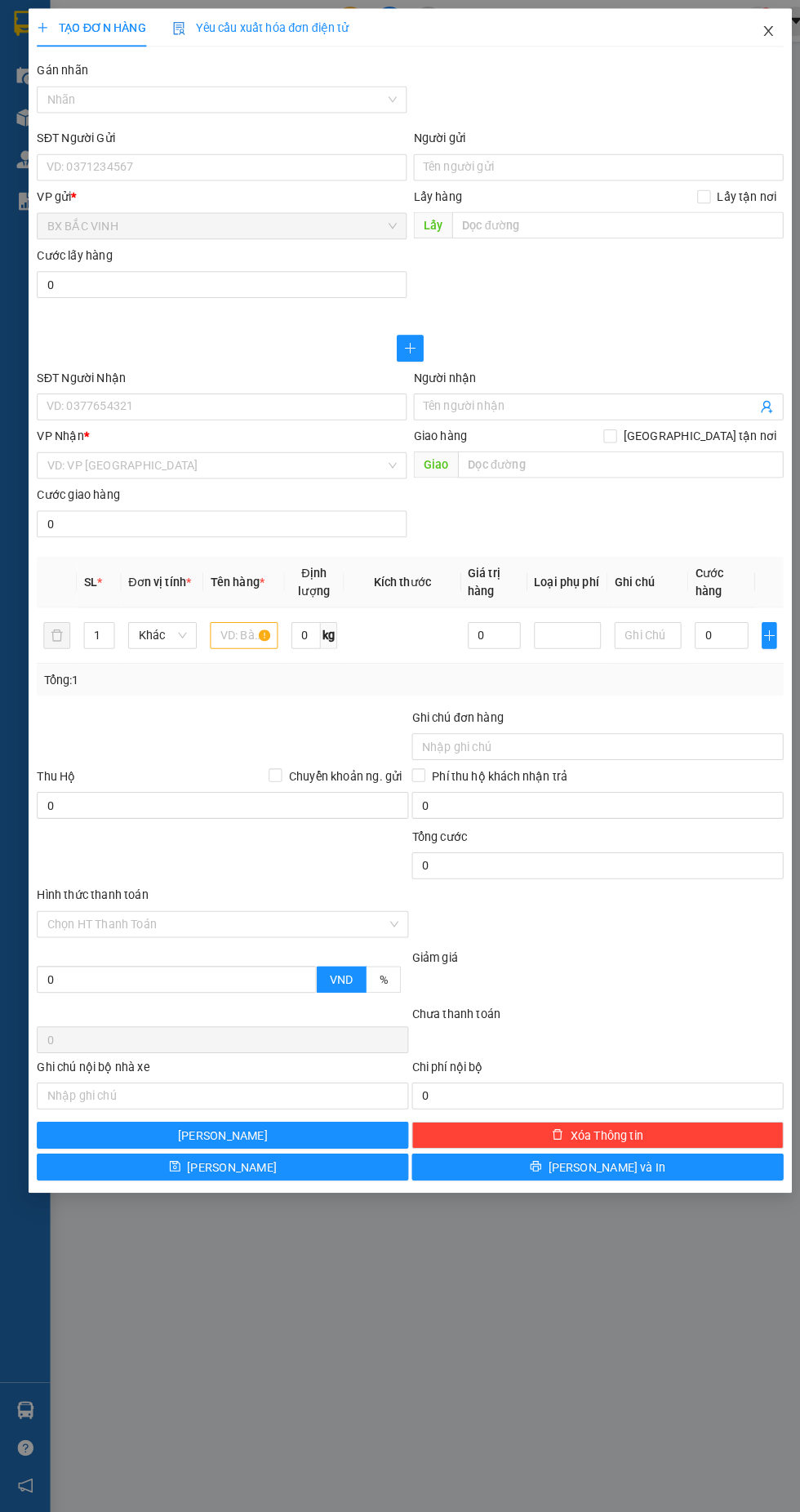
click at [749, 30] on icon "close" at bounding box center [749, 30] width 9 height 10
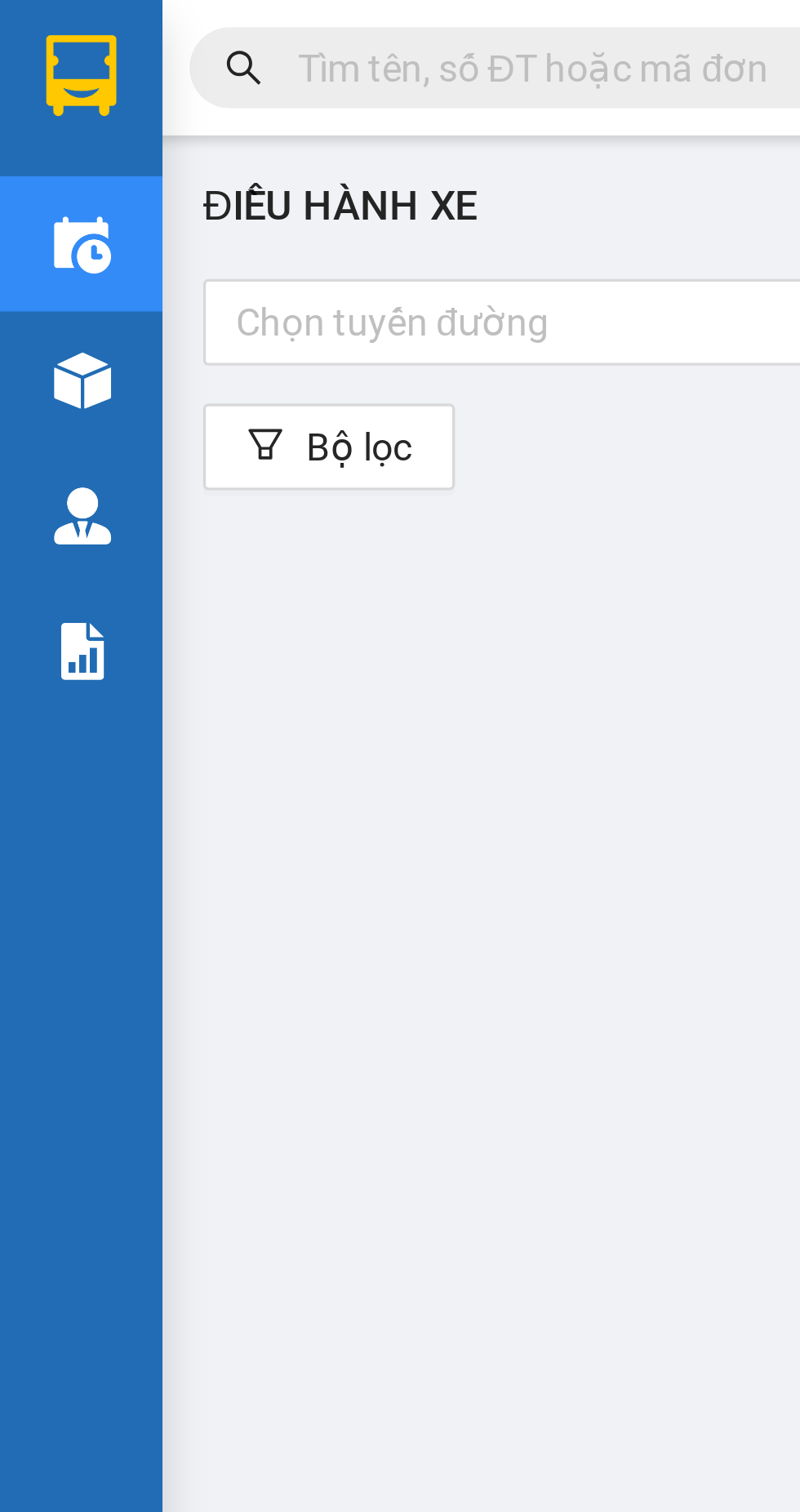
click at [31, 25] on img at bounding box center [25, 23] width 21 height 25
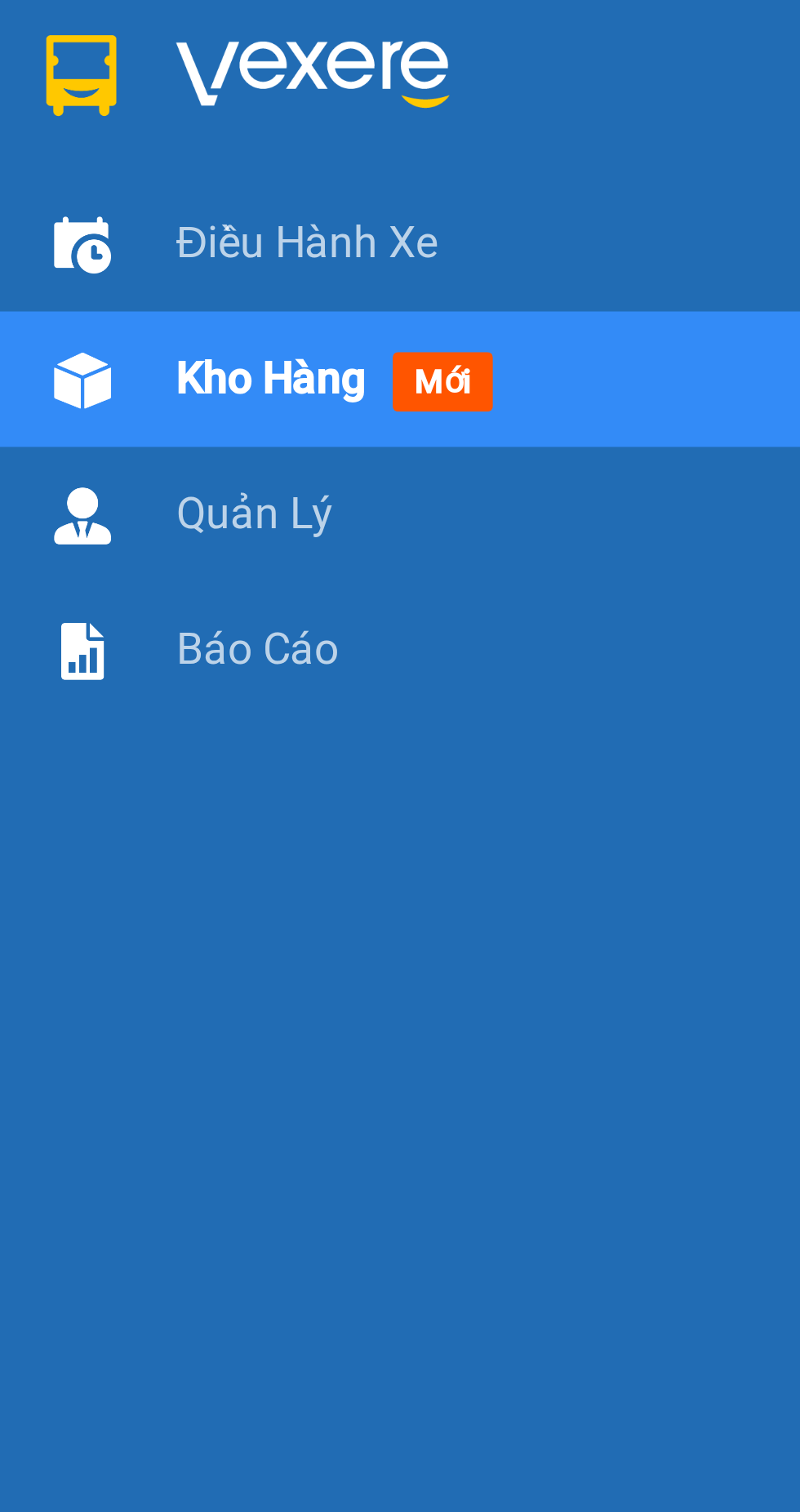
click at [108, 21] on img at bounding box center [94, 23] width 83 height 25
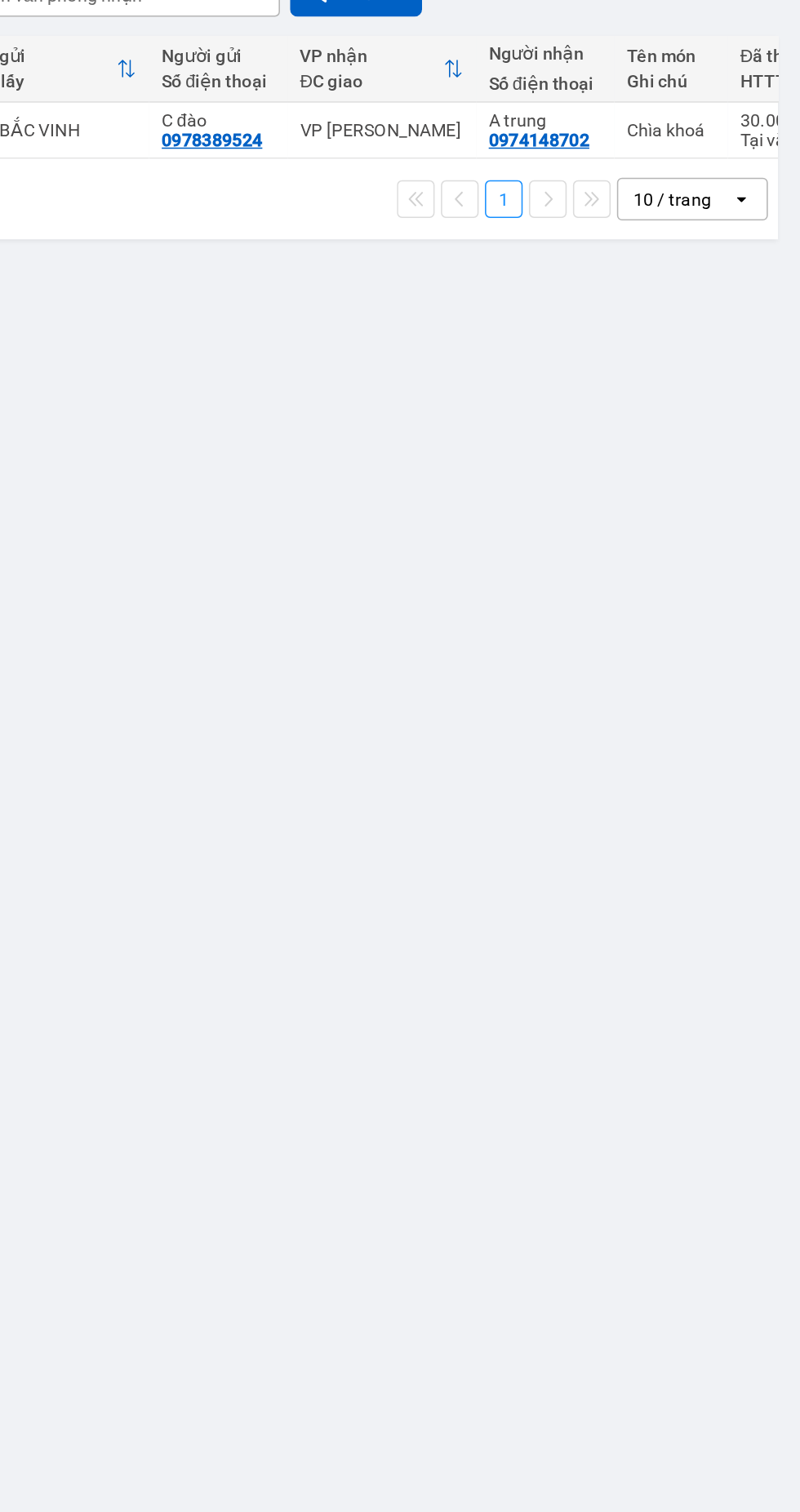
click at [684, 337] on td "Chìa khoá" at bounding box center [715, 355] width 73 height 37
checkbox input "true"
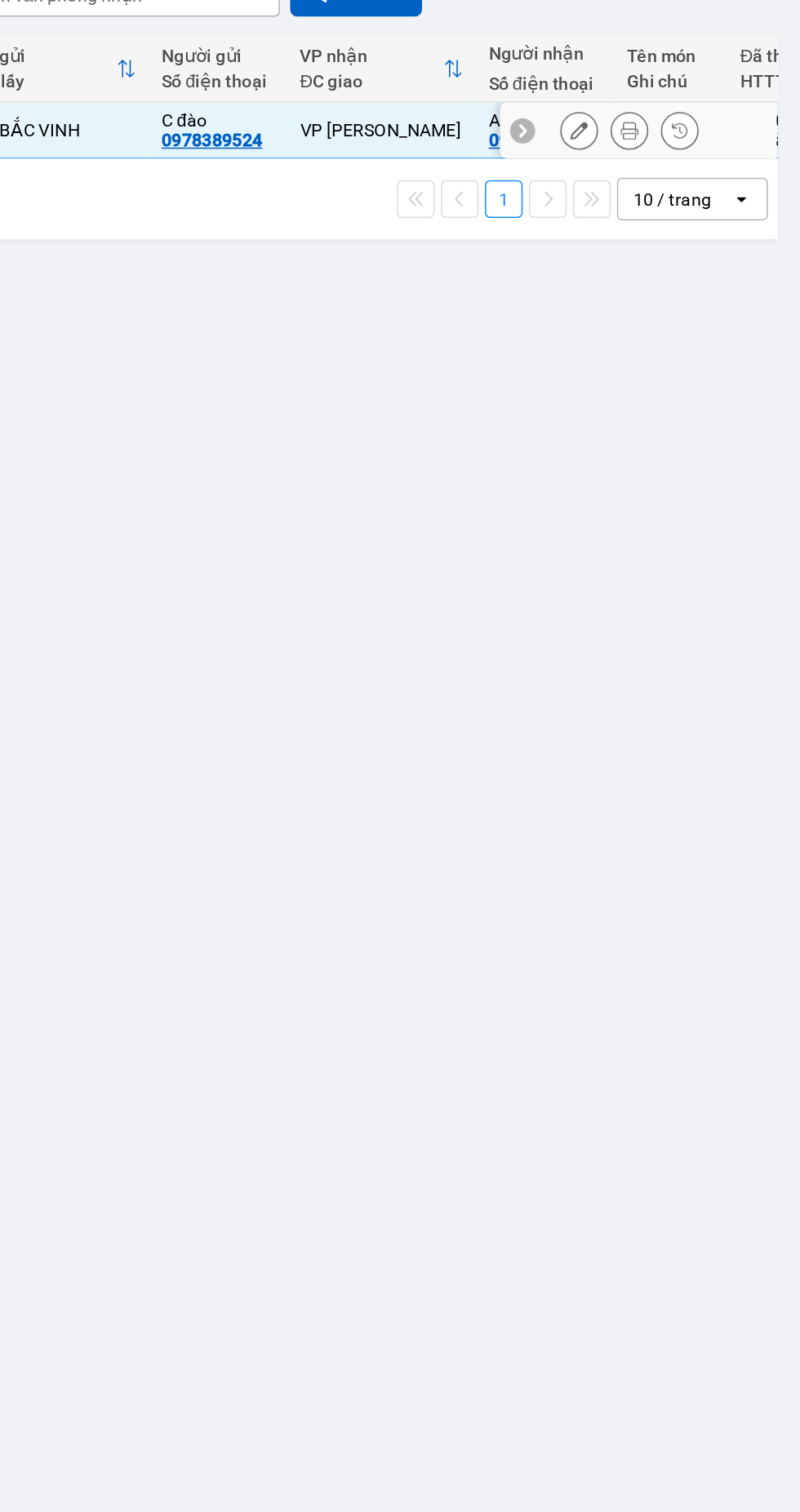
click at [693, 349] on icon at bounding box center [689, 354] width 11 height 11
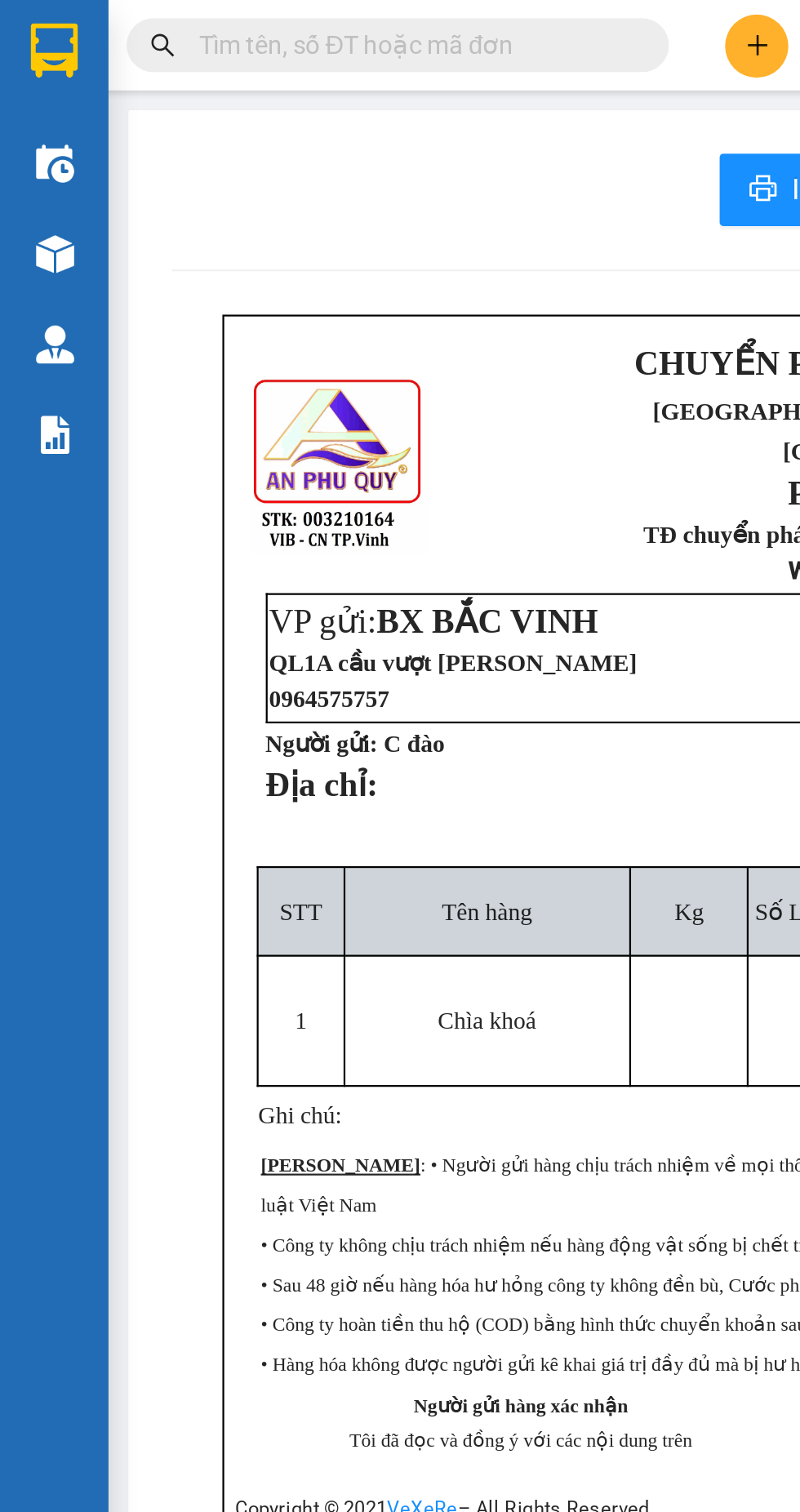
click at [26, 12] on img at bounding box center [25, 23] width 21 height 25
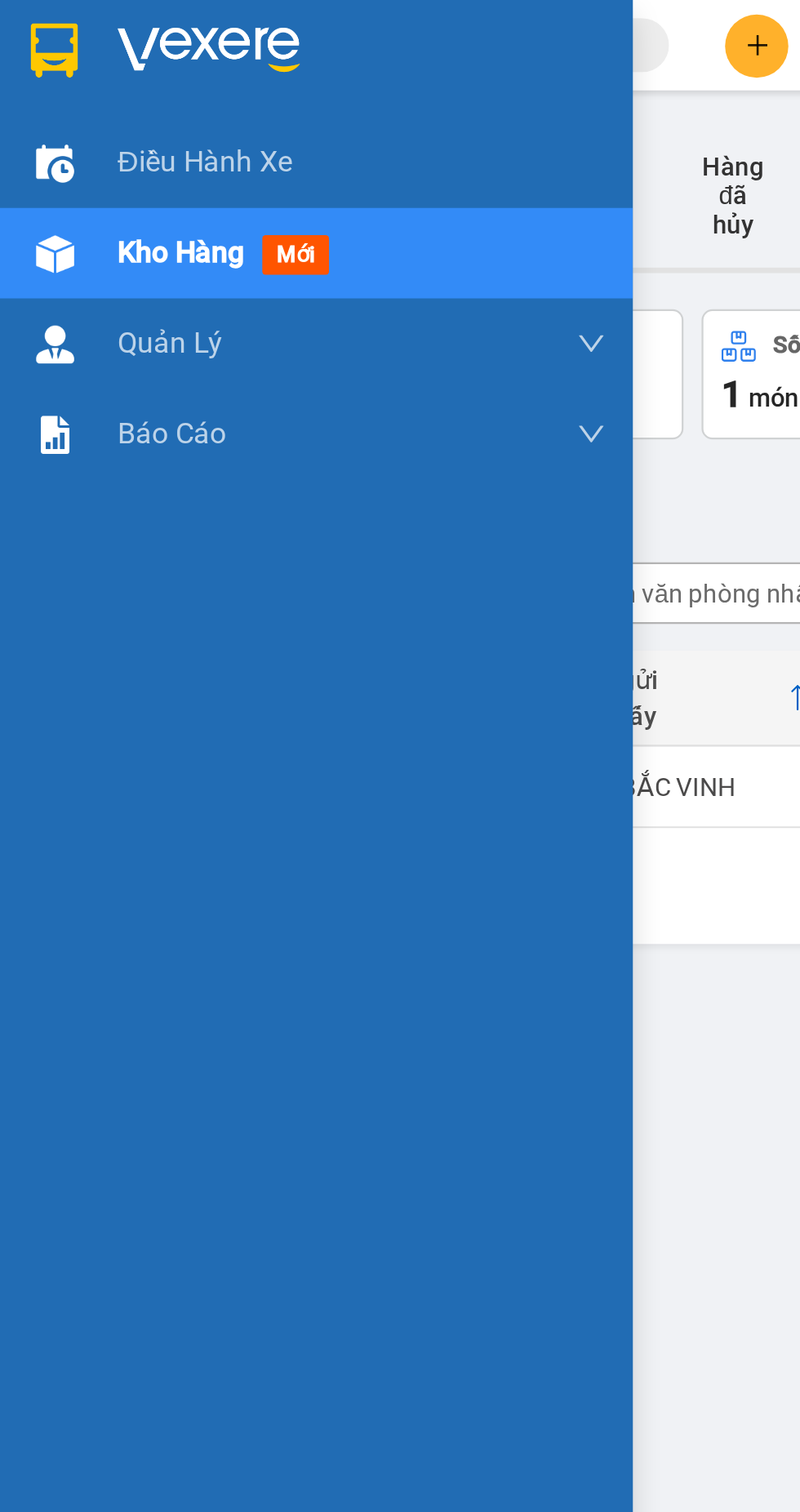
click at [108, 24] on img at bounding box center [94, 23] width 83 height 25
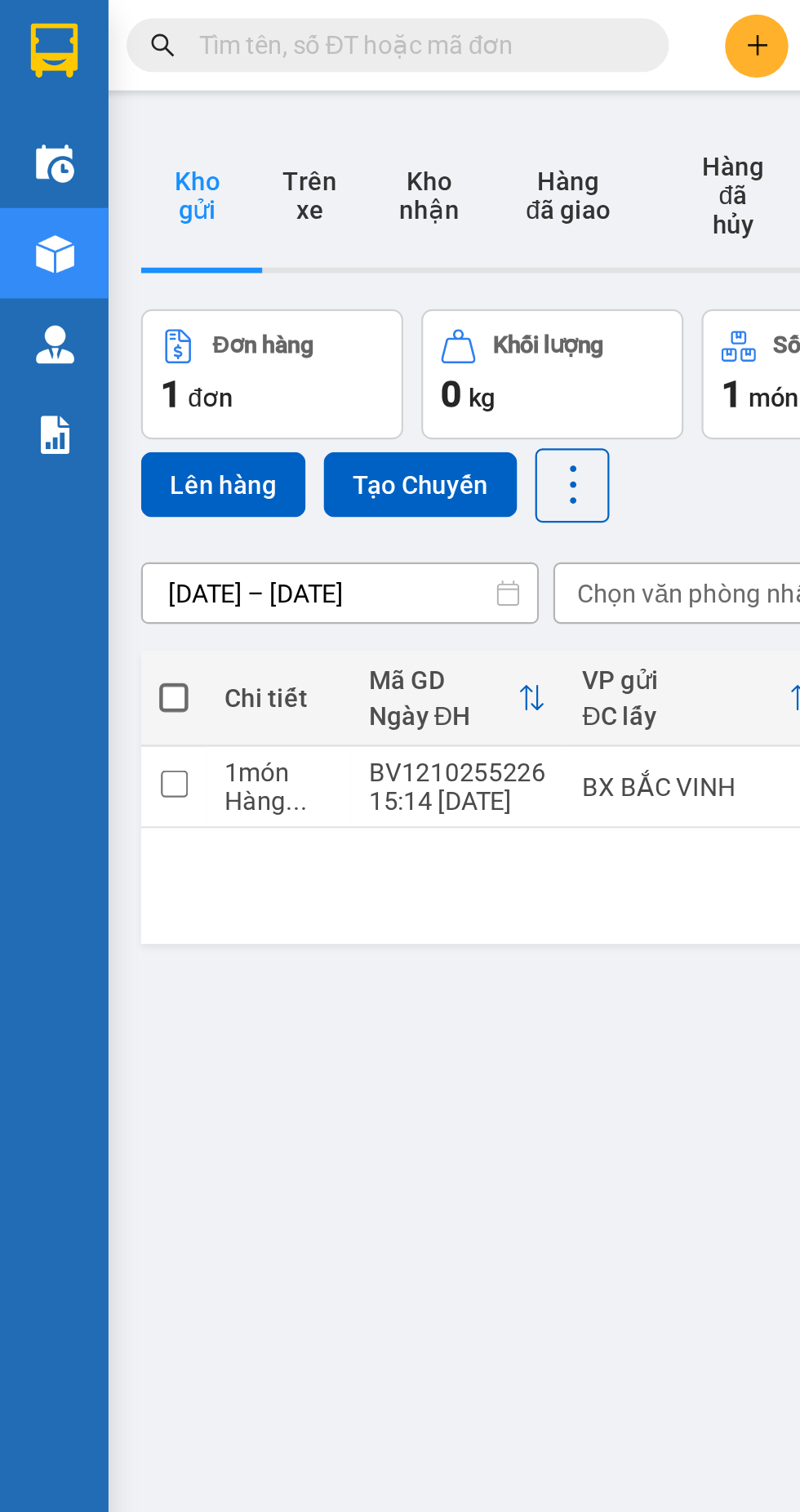
click at [82, 347] on input "checkbox" at bounding box center [79, 354] width 12 height 12
checkbox input "true"
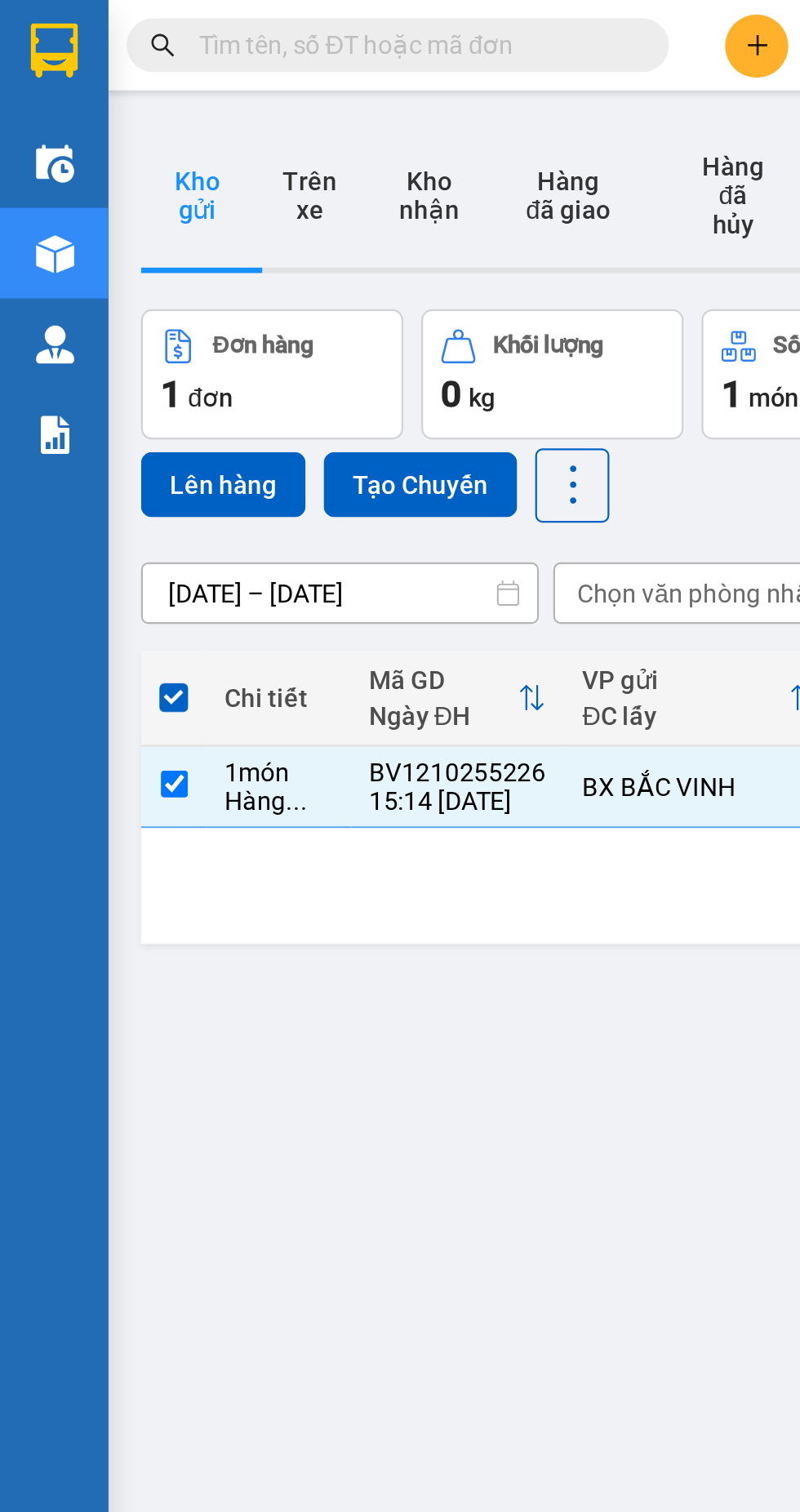
click at [112, 208] on button "Lên hàng" at bounding box center [101, 218] width 74 height 29
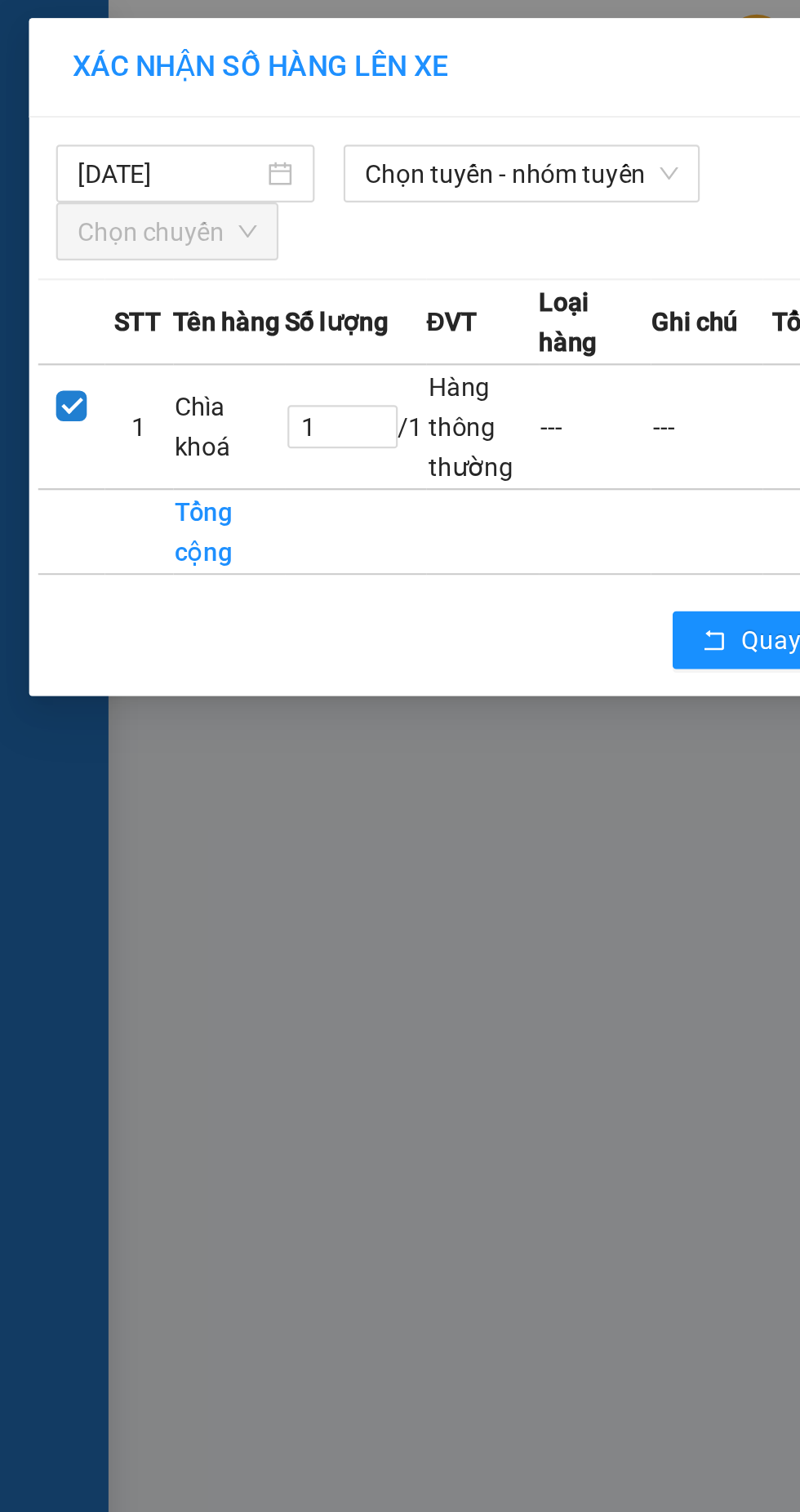
click at [228, 75] on span "Chọn tuyến - nhóm tuyến" at bounding box center [236, 78] width 141 height 25
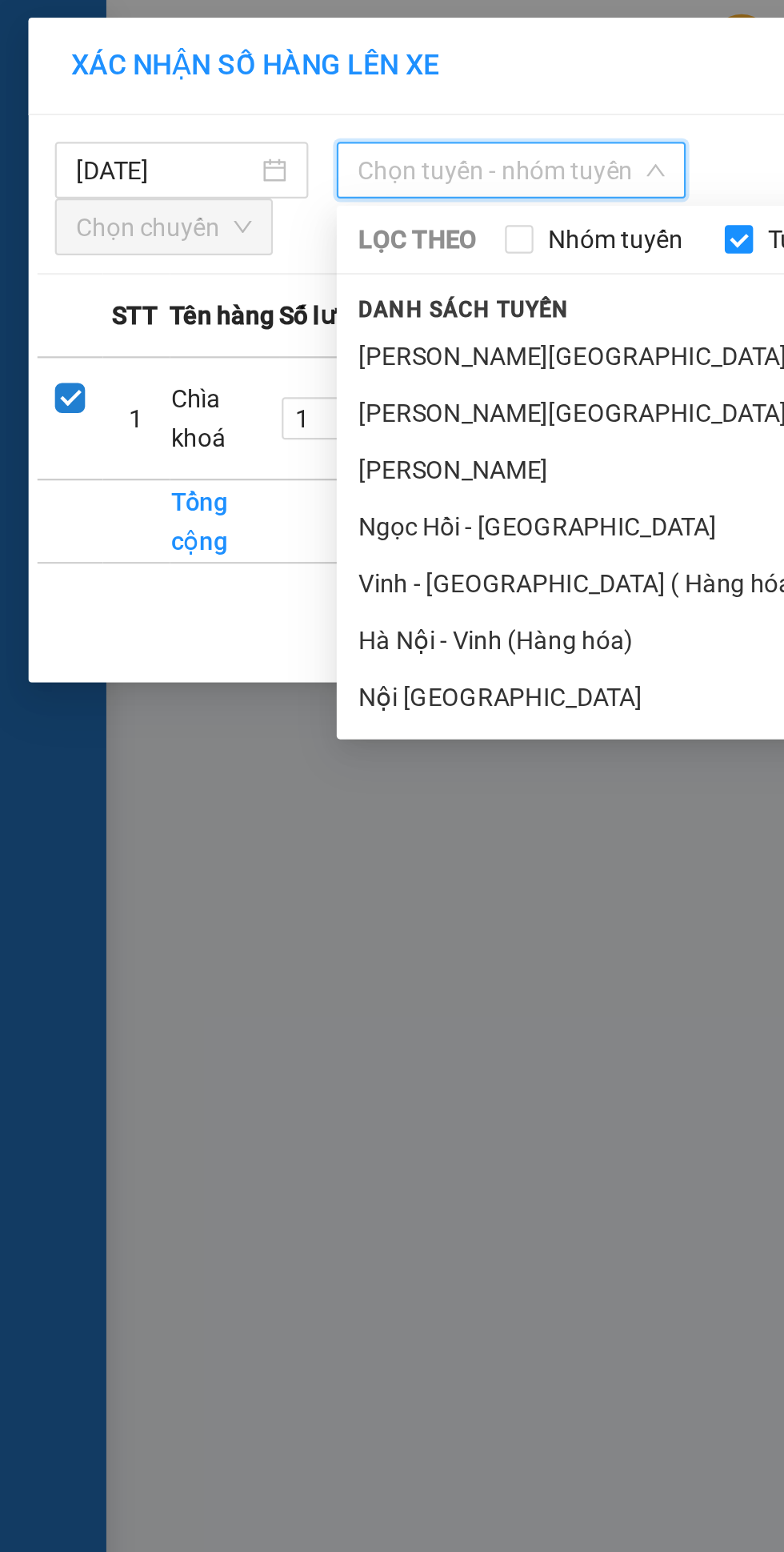
click at [265, 268] on li "Vinh - Hà Nội ( Hàng hóa )" at bounding box center [336, 264] width 368 height 26
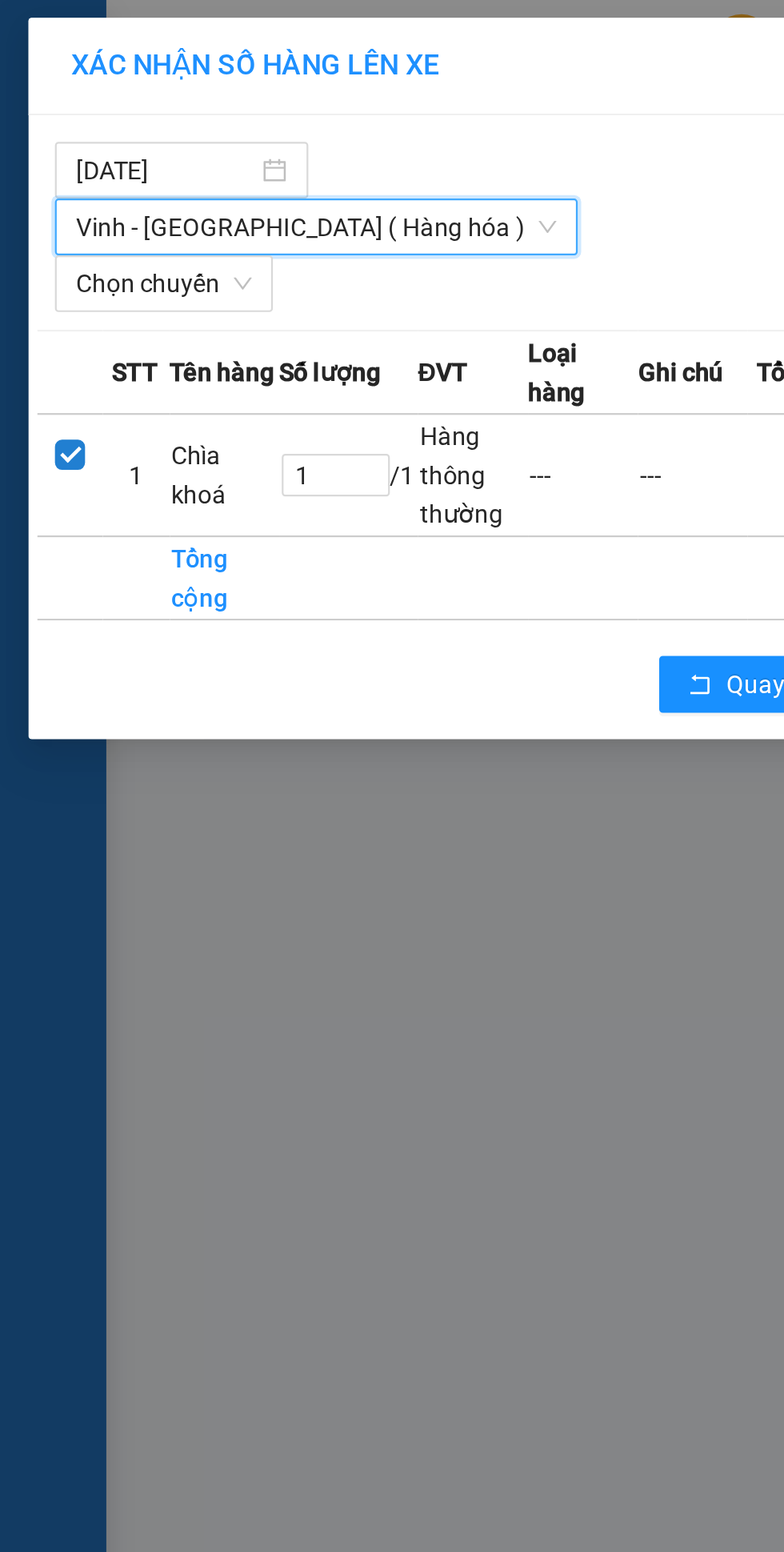
click at [86, 116] on span "Chọn chuyến" at bounding box center [74, 128] width 80 height 24
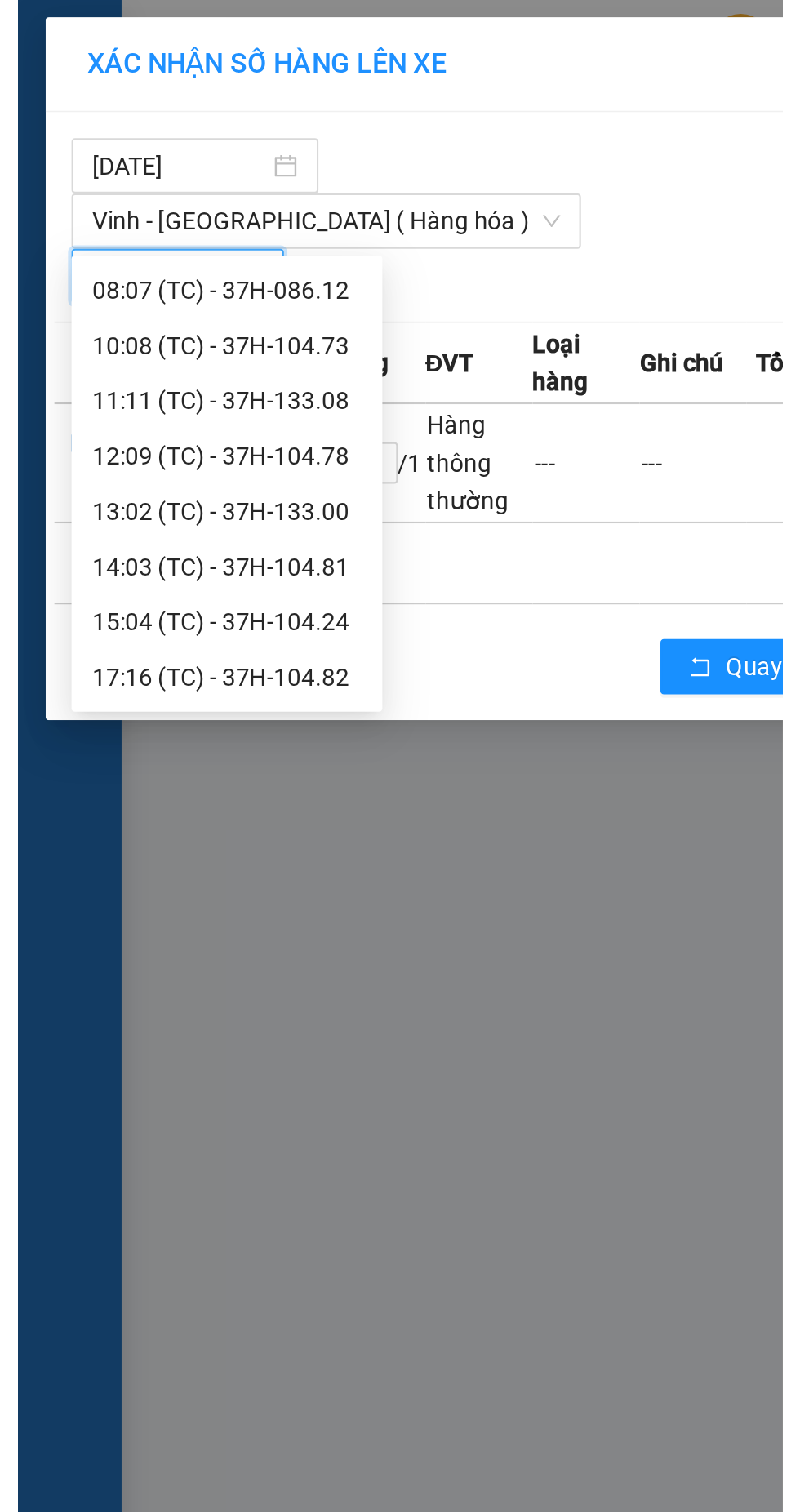
scroll to position [26, 0]
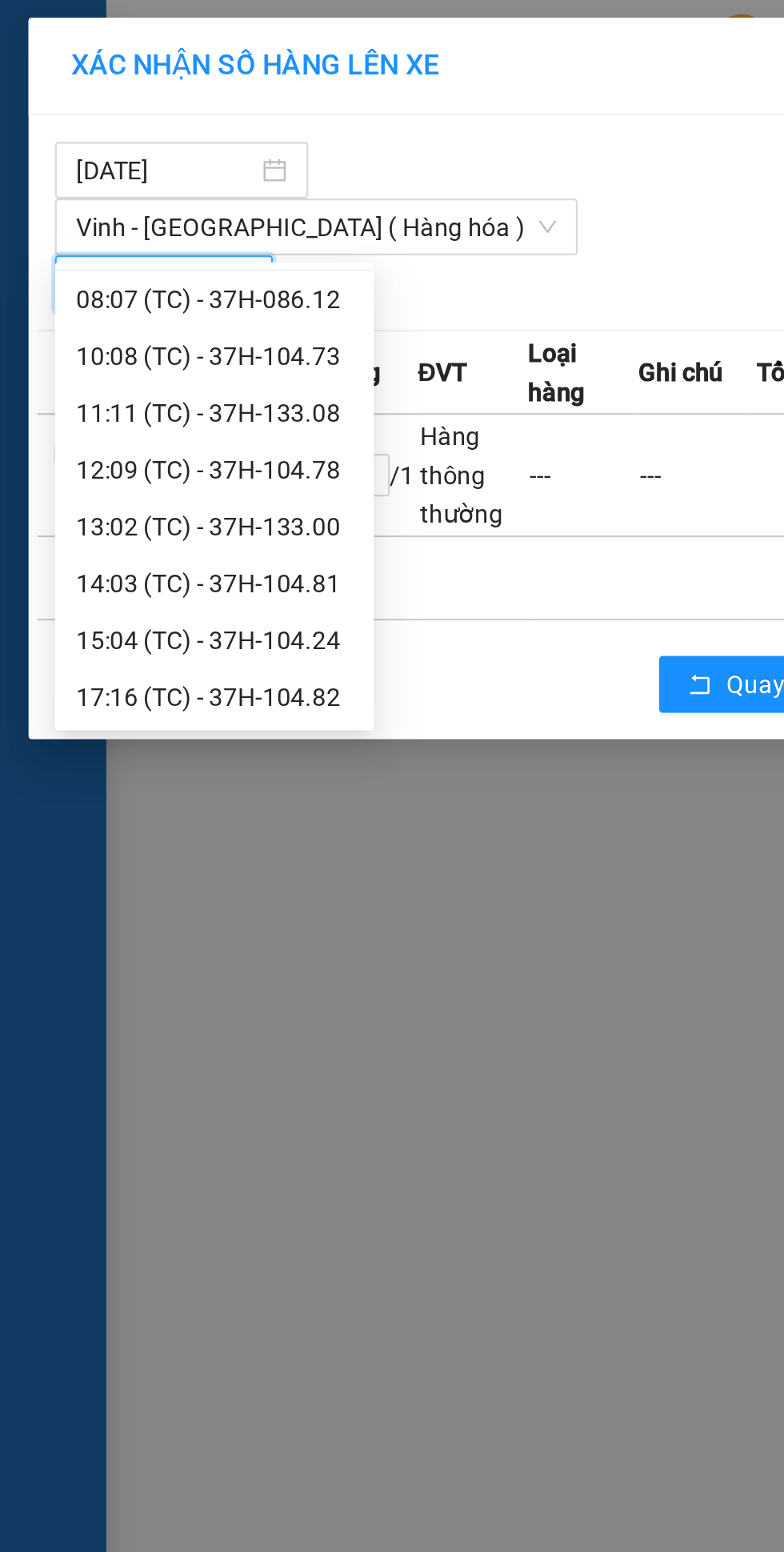
click at [88, 319] on div "17:16 (TC) - 37H-104.82" at bounding box center [97, 315] width 124 height 17
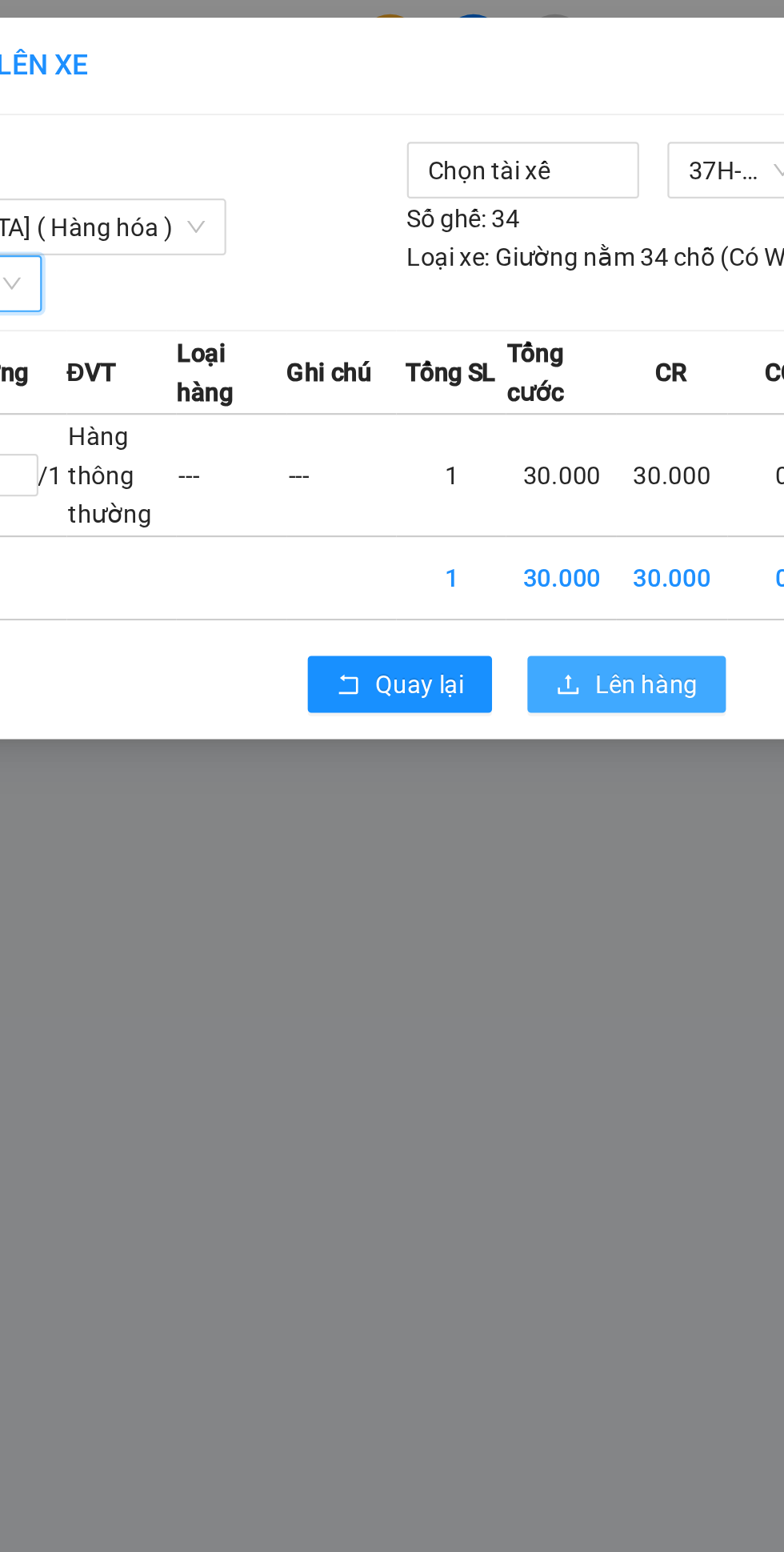
click at [434, 300] on span "Lên hàng" at bounding box center [450, 309] width 47 height 17
